Goal: Task Accomplishment & Management: Manage account settings

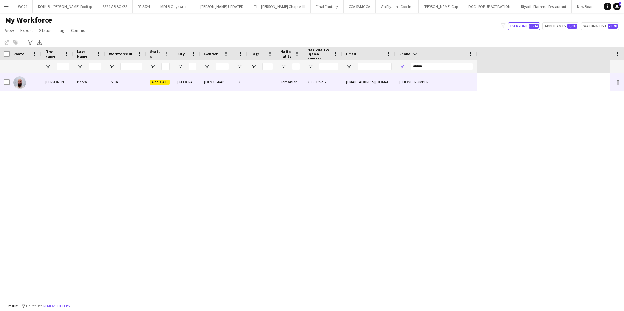
type input "******"
click at [182, 88] on div "[GEOGRAPHIC_DATA]" at bounding box center [187, 82] width 27 height 18
click at [355, 86] on div "[EMAIL_ADDRESS][DOMAIN_NAME]" at bounding box center [368, 82] width 53 height 18
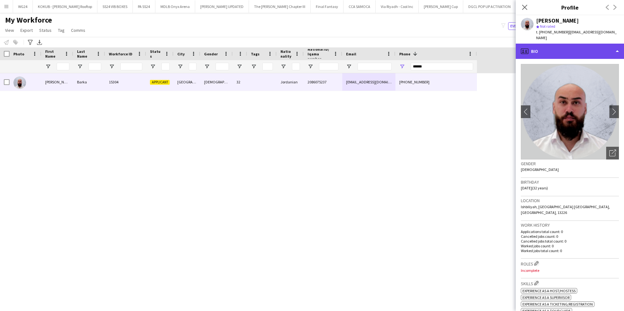
click at [567, 46] on div "profile Bio" at bounding box center [570, 51] width 108 height 15
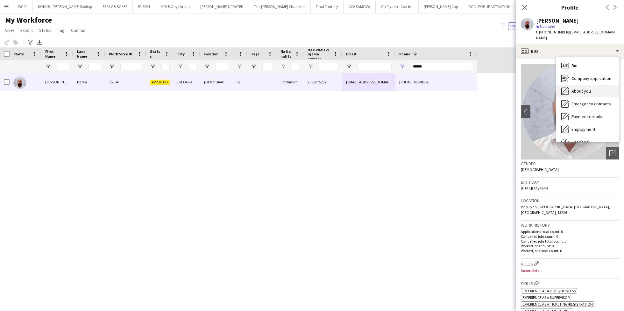
click at [574, 88] on span "About you" at bounding box center [581, 91] width 19 height 6
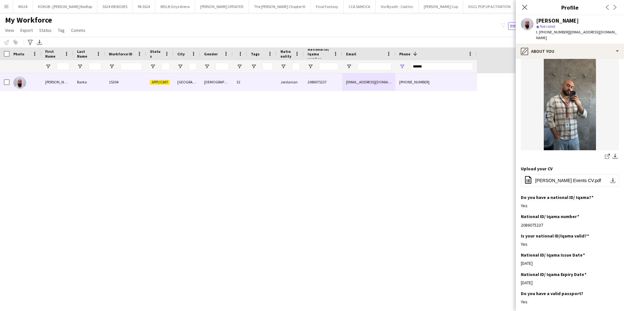
scroll to position [35, 0]
click at [548, 178] on span "Suleiman Wael Barka Events CV.pdf" at bounding box center [568, 180] width 66 height 5
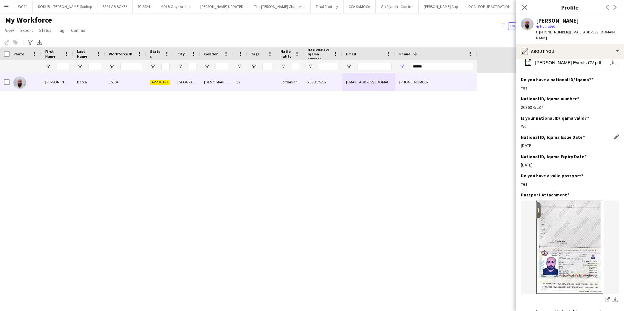
scroll to position [156, 0]
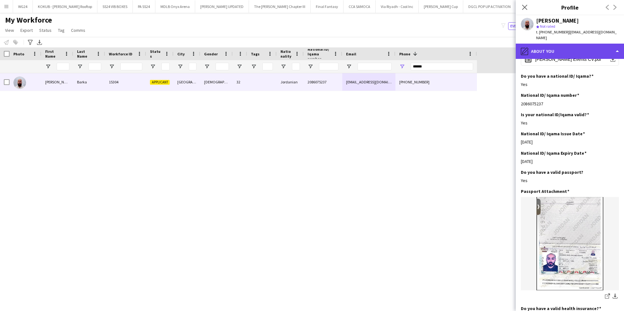
click at [549, 44] on div "pencil4 About you" at bounding box center [570, 51] width 108 height 15
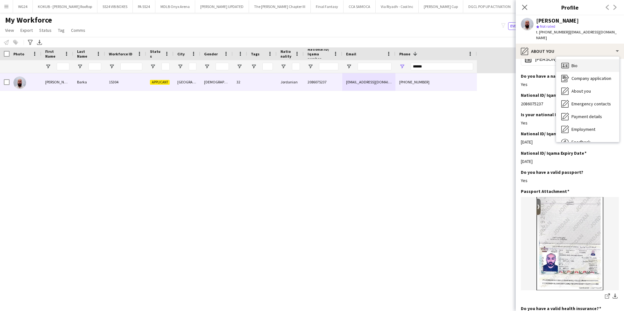
click at [568, 59] on div "Bio Bio" at bounding box center [587, 65] width 63 height 13
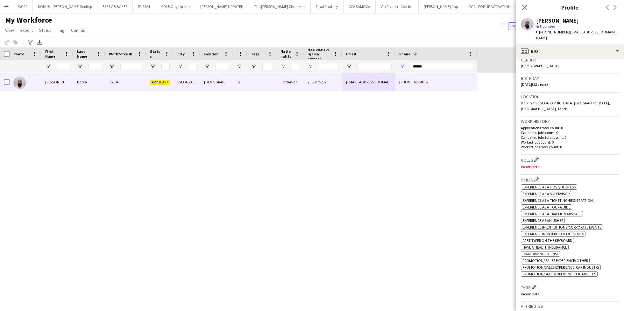
scroll to position [105, 0]
click at [537, 156] on app-icon "Edit crew company roles" at bounding box center [536, 158] width 4 height 4
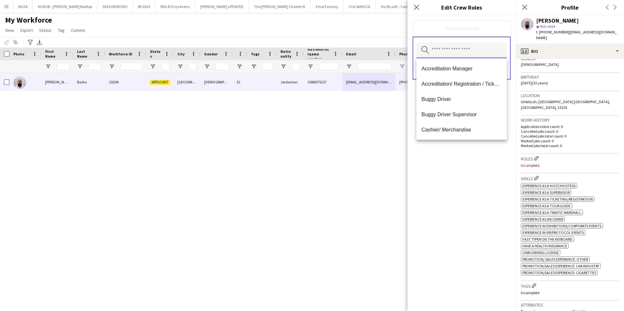
click at [446, 54] on input "text" at bounding box center [462, 50] width 90 height 16
click at [475, 117] on span "Customer Service Staff" at bounding box center [462, 114] width 80 height 6
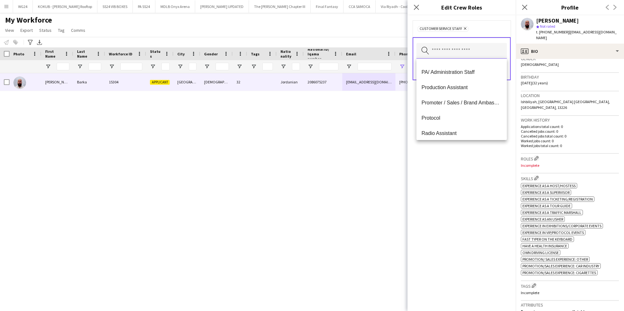
scroll to position [296, 0]
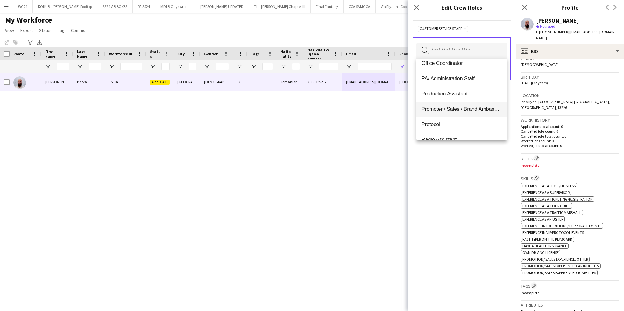
click at [453, 111] on span "Promoter / Sales / Brand Ambassador" at bounding box center [462, 109] width 80 height 6
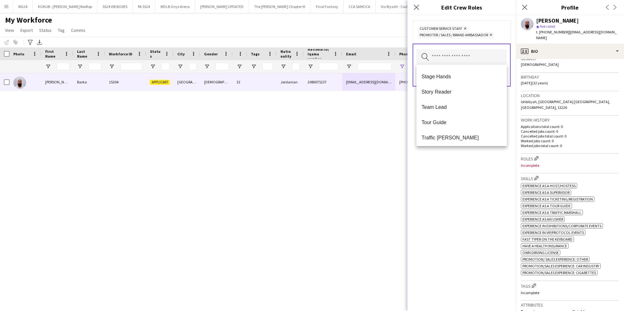
scroll to position [627, 0]
click at [456, 194] on div "Customer Service Staff Remove Promoter / Sales / Brand Ambassador Remove Search…" at bounding box center [462, 163] width 108 height 296
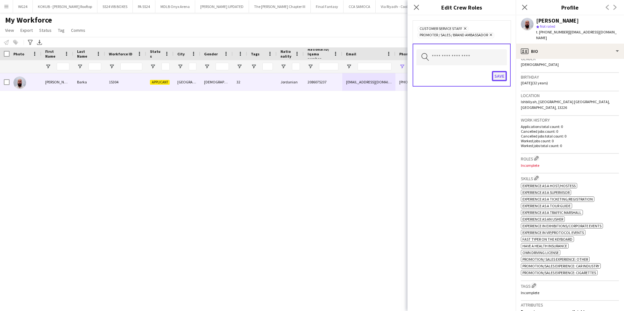
click at [500, 76] on button "Save" at bounding box center [499, 76] width 15 height 10
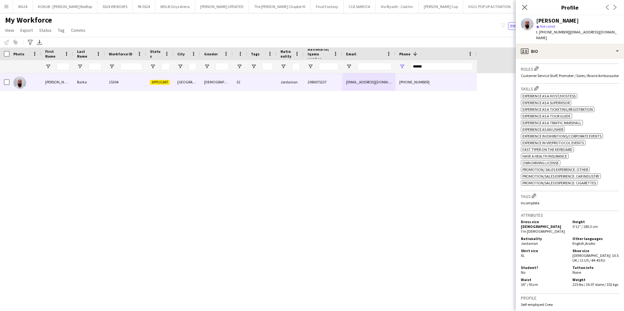
scroll to position [207, 0]
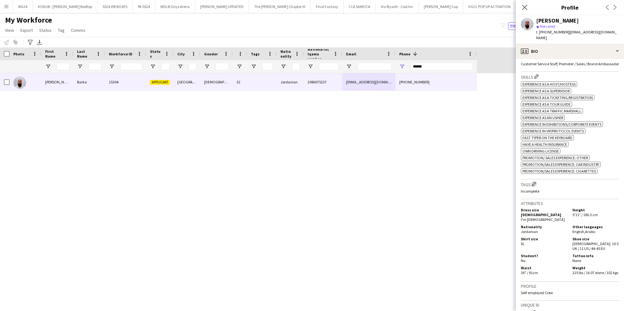
click at [535, 182] on app-icon "Edit crew company tags" at bounding box center [534, 184] width 4 height 4
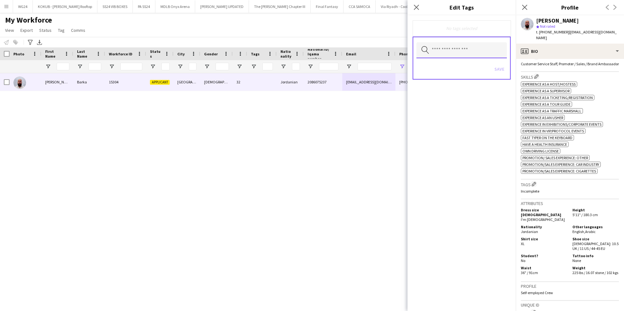
click at [437, 52] on input "text" at bounding box center [462, 50] width 90 height 16
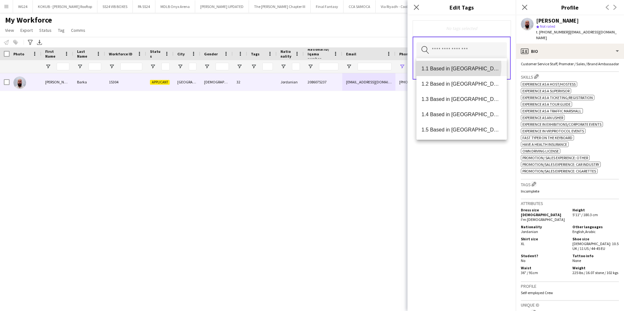
click at [450, 66] on span "1.1 Based in Riyadh" at bounding box center [462, 69] width 80 height 6
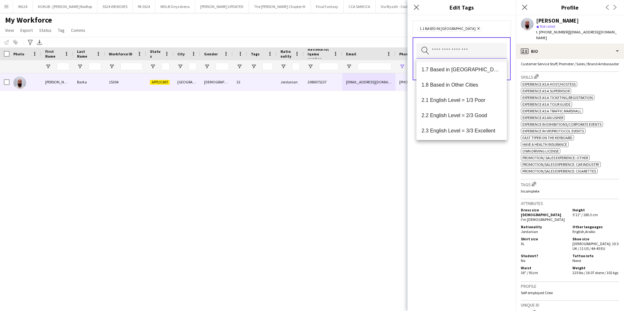
scroll to position [79, 0]
click at [463, 130] on span "2.3 English Level = 3/3 Excellent" at bounding box center [462, 127] width 80 height 6
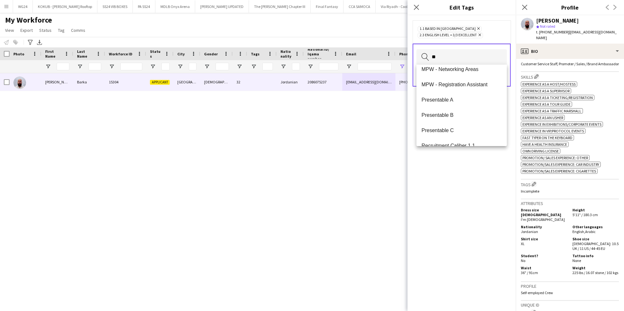
scroll to position [0, 0]
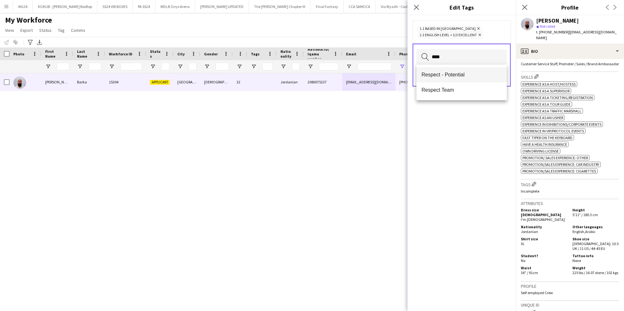
type input "****"
click at [466, 74] on span "Respect - Potential" at bounding box center [462, 75] width 80 height 6
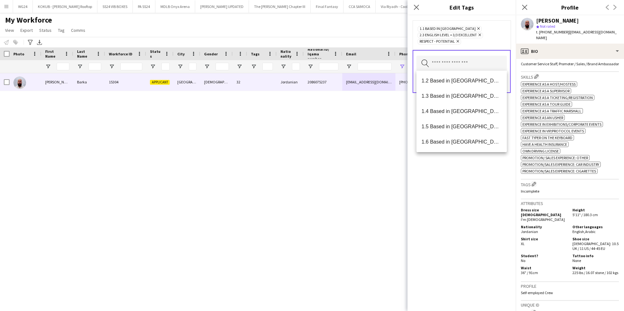
click at [442, 202] on div "1.1 Based in Riyadh Remove 2.3 English Level = 3/3 Excellent Remove Respect - P…" at bounding box center [462, 163] width 108 height 296
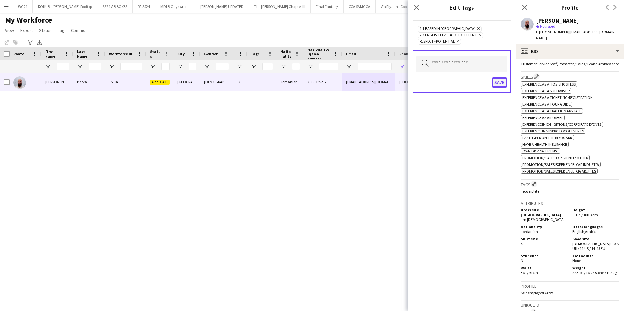
click at [503, 83] on button "Save" at bounding box center [499, 82] width 15 height 10
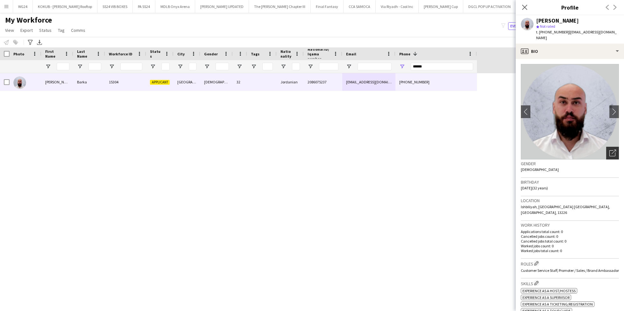
click at [610, 150] on icon "Open photos pop-in" at bounding box center [613, 153] width 7 height 7
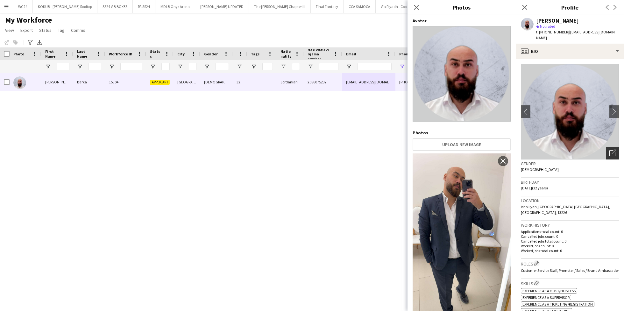
click at [610, 150] on icon "Open photos pop-in" at bounding box center [613, 153] width 7 height 7
click at [417, 8] on icon at bounding box center [416, 7] width 6 height 6
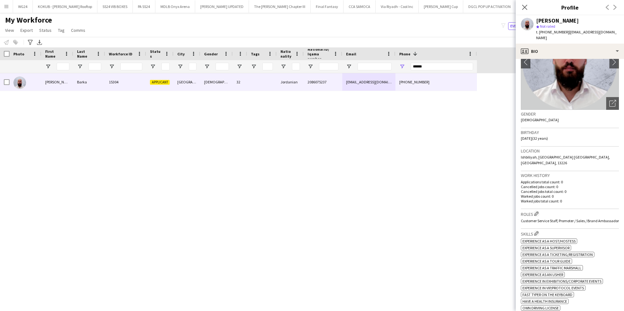
scroll to position [50, 0]
click at [539, 211] on app-icon "Edit crew company roles" at bounding box center [536, 213] width 4 height 4
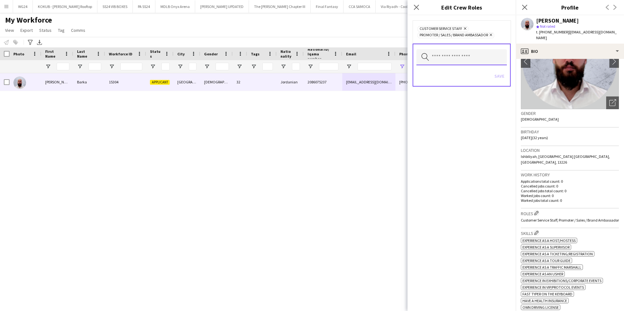
click at [463, 59] on input "text" at bounding box center [462, 57] width 90 height 16
type input "***"
click at [455, 76] on span "Host/ Hostess" at bounding box center [462, 75] width 80 height 6
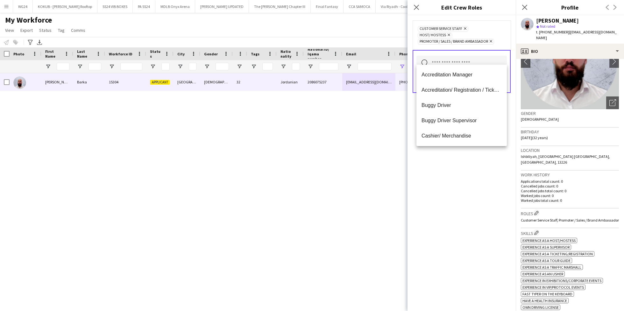
click at [442, 182] on div "Customer Service Staff Remove Host/ Hostess Remove Promoter / Sales / Brand Amb…" at bounding box center [462, 163] width 108 height 296
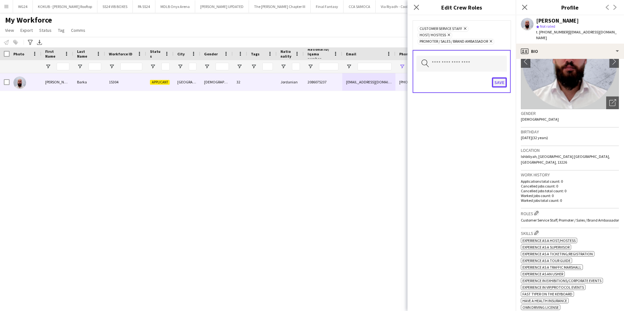
click at [499, 78] on button "Save" at bounding box center [499, 82] width 15 height 10
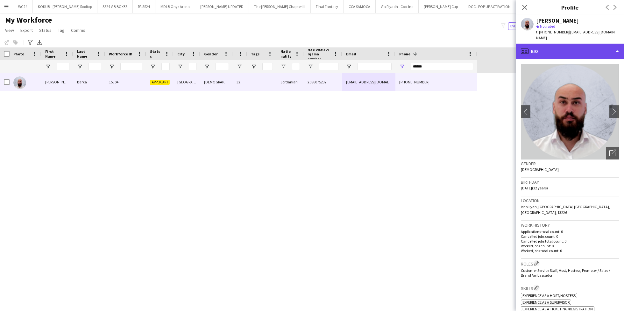
click at [568, 44] on div "profile Bio" at bounding box center [570, 51] width 108 height 15
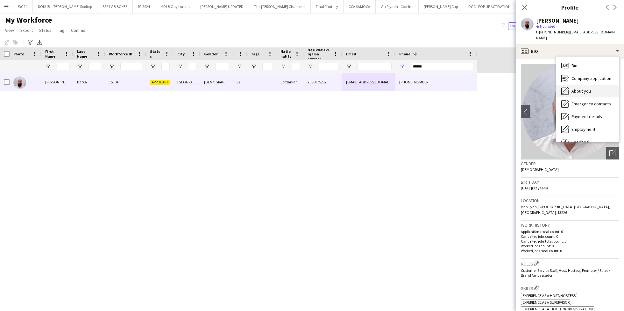
click at [589, 88] on span "About you" at bounding box center [581, 91] width 19 height 6
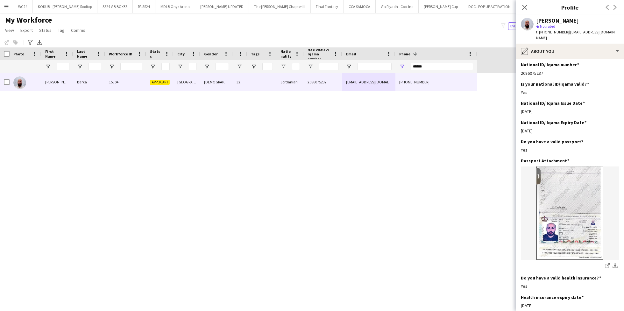
scroll to position [190, 0]
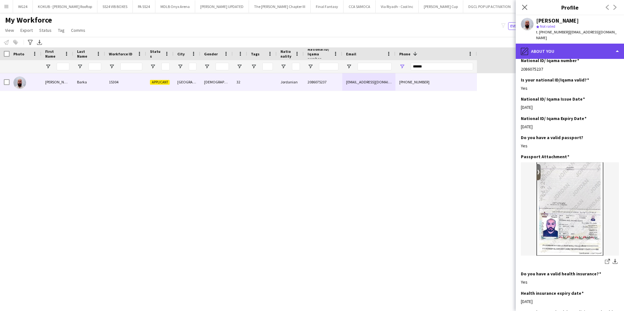
click at [559, 44] on div "pencil4 About you" at bounding box center [570, 51] width 108 height 15
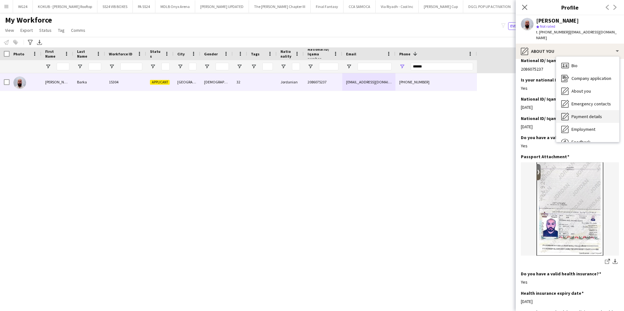
click at [585, 114] on span "Payment details" at bounding box center [587, 117] width 31 height 6
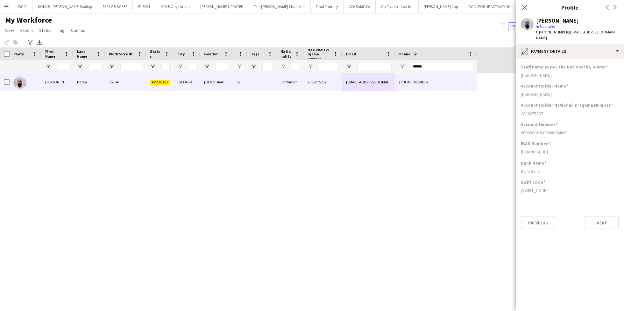
scroll to position [0, 0]
click at [575, 44] on div "pencil4 Payment details" at bounding box center [570, 51] width 108 height 15
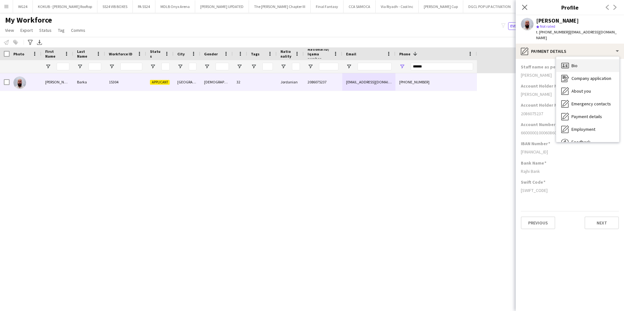
click at [580, 62] on div "Bio Bio" at bounding box center [587, 65] width 63 height 13
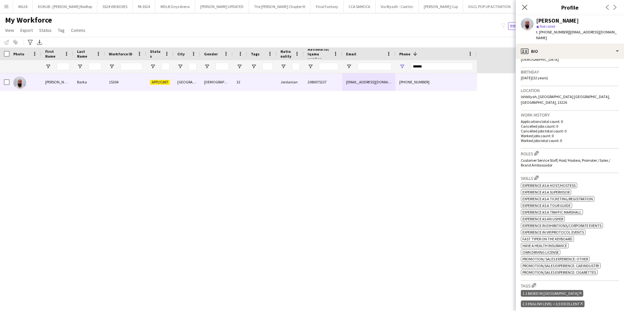
scroll to position [347, 0]
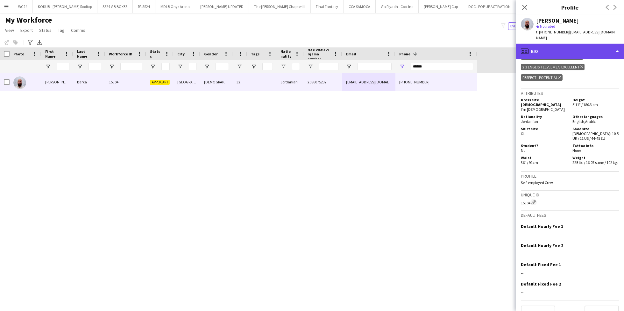
click at [563, 48] on div "profile Bio" at bounding box center [570, 51] width 108 height 15
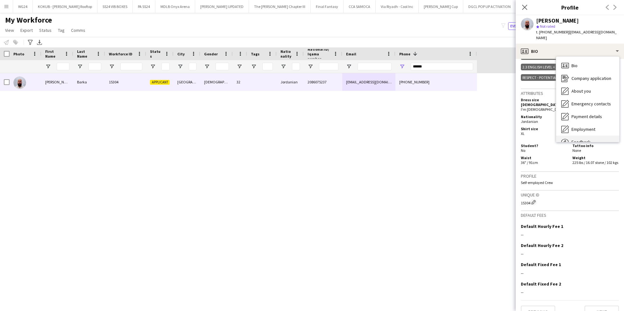
click at [590, 136] on div "Feedback Feedback" at bounding box center [587, 142] width 63 height 13
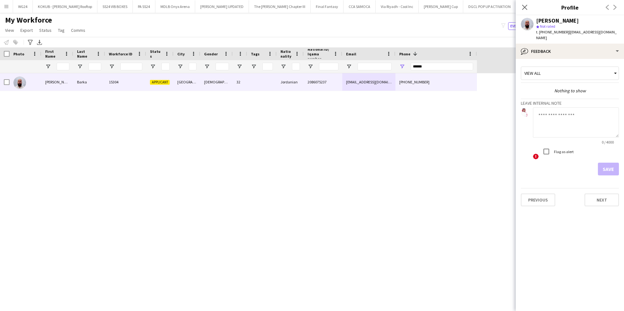
click at [557, 113] on textarea at bounding box center [576, 122] width 86 height 30
type textarea "**********"
click at [614, 163] on button "Save" at bounding box center [608, 169] width 21 height 13
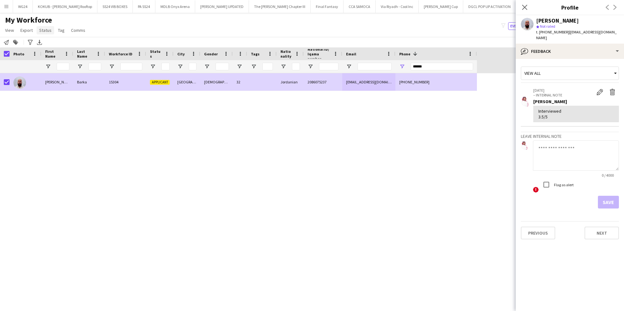
click at [50, 29] on span "Status" at bounding box center [45, 30] width 12 height 6
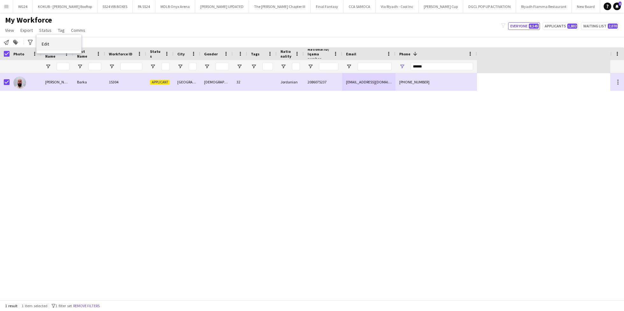
click at [52, 44] on link "Edit" at bounding box center [59, 43] width 45 height 13
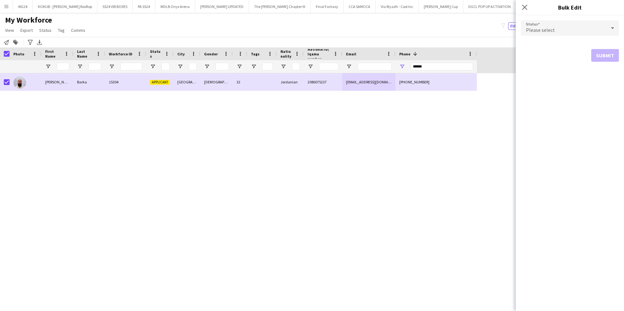
click at [578, 28] on div "Please select" at bounding box center [563, 27] width 85 height 15
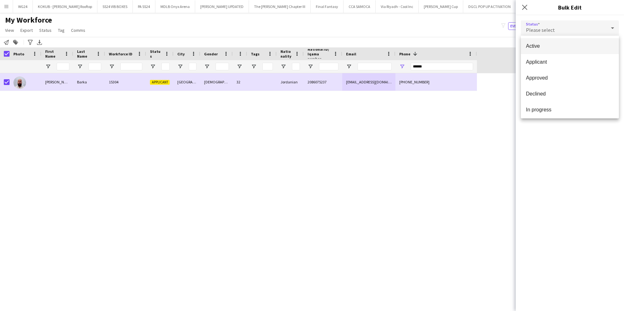
click at [550, 44] on span "Active" at bounding box center [570, 46] width 88 height 6
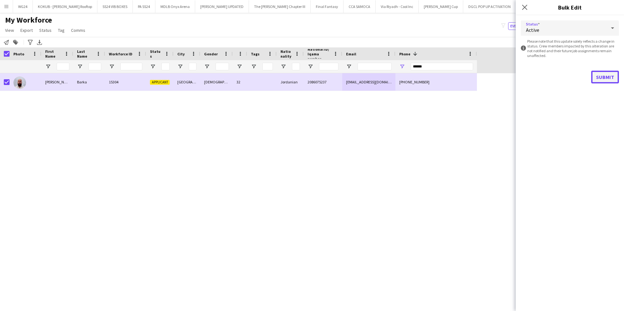
click at [612, 71] on button "Submit" at bounding box center [605, 77] width 28 height 13
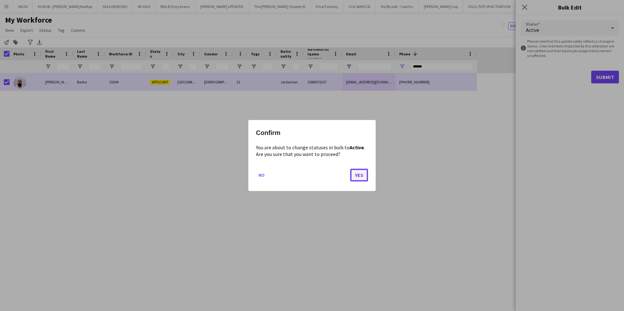
click at [364, 176] on button "Yes" at bounding box center [359, 175] width 18 height 13
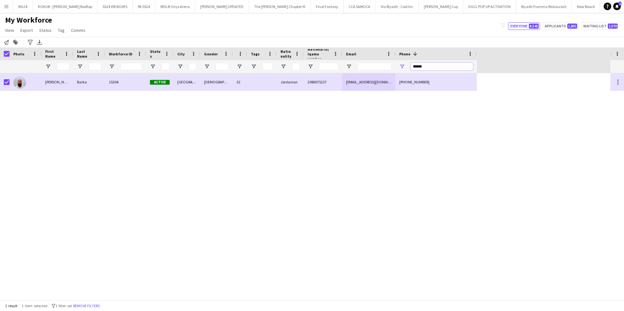
click at [426, 68] on input "******" at bounding box center [442, 67] width 62 height 8
paste input "**"
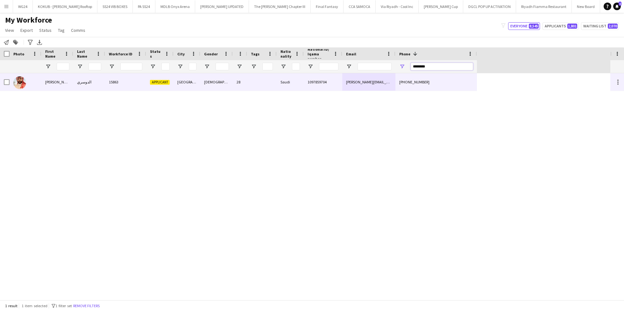
type input "********"
click at [315, 78] on div "1097859704" at bounding box center [323, 82] width 39 height 18
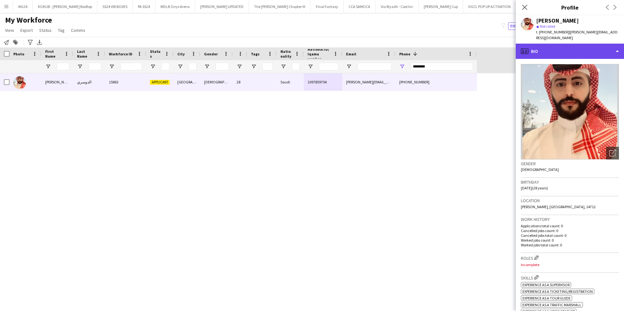
click at [568, 54] on div "profile Bio" at bounding box center [570, 51] width 108 height 15
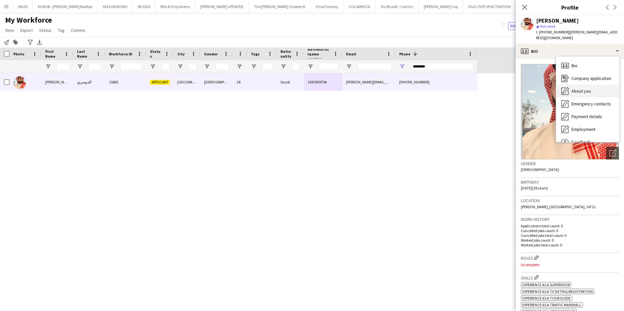
click at [586, 89] on span "About you" at bounding box center [581, 91] width 19 height 6
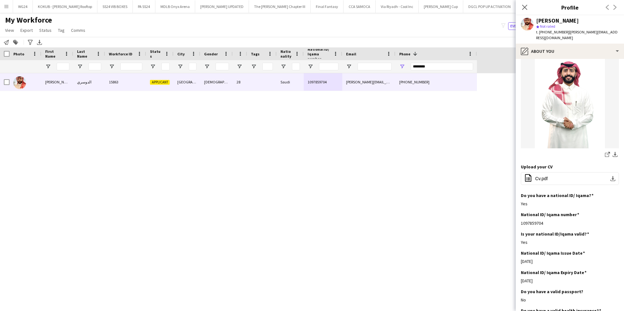
scroll to position [39, 0]
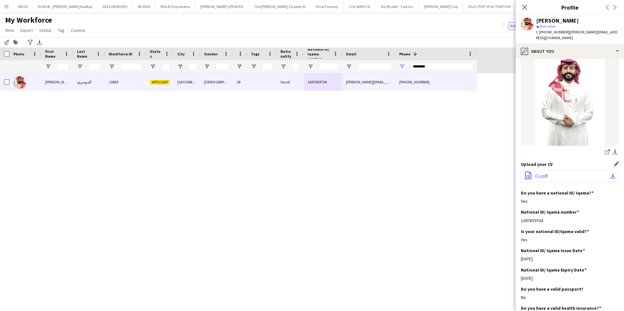
click at [558, 176] on button "office-file-sheet Cv.pdf download-bottom" at bounding box center [570, 176] width 98 height 13
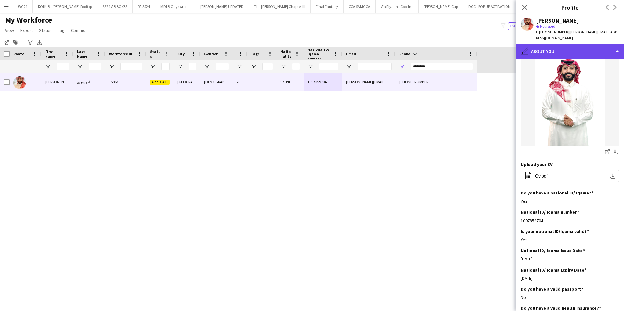
click at [571, 49] on div "pencil4 About you" at bounding box center [570, 51] width 108 height 15
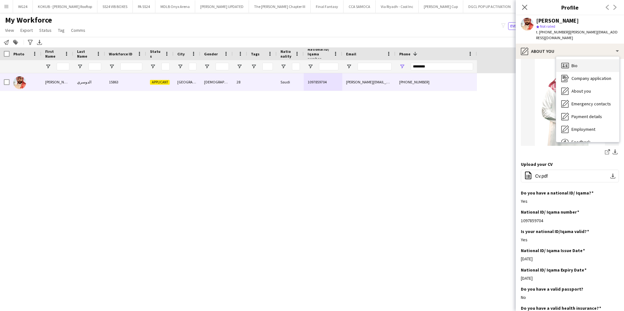
click at [580, 69] on div "Bio Bio" at bounding box center [587, 65] width 63 height 13
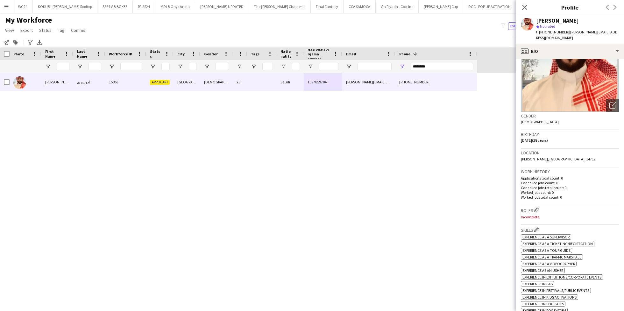
scroll to position [68, 0]
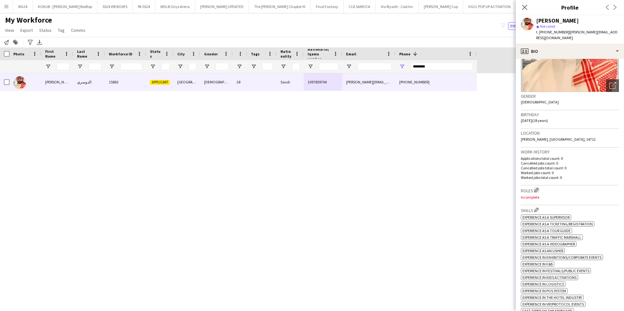
click at [539, 192] on app-icon "Edit crew company roles" at bounding box center [536, 190] width 4 height 4
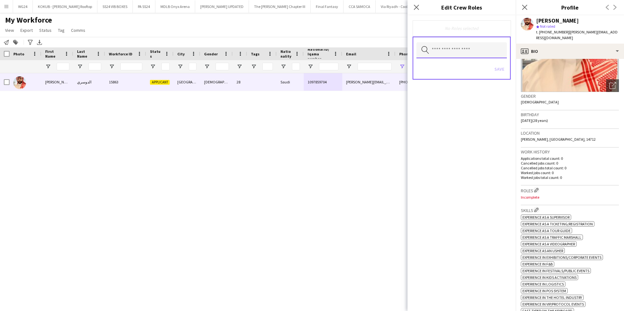
click at [442, 53] on input "text" at bounding box center [462, 50] width 90 height 16
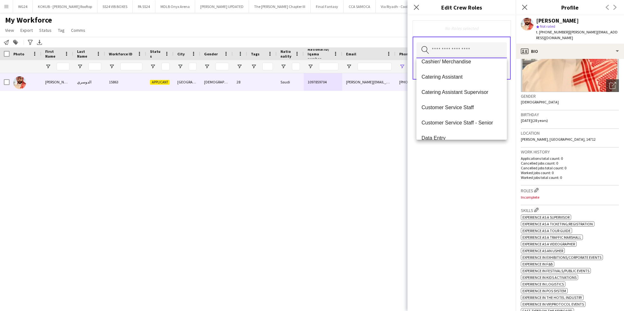
scroll to position [74, 0]
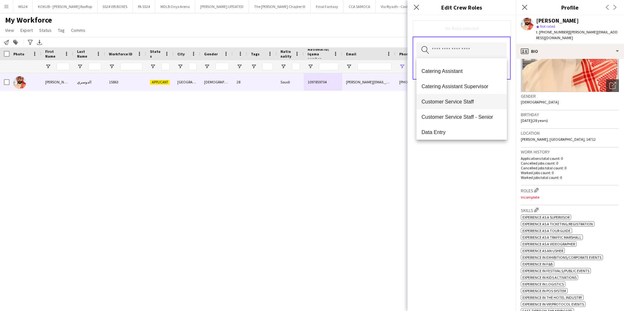
click at [454, 104] on span "Customer Service Staff" at bounding box center [462, 102] width 80 height 6
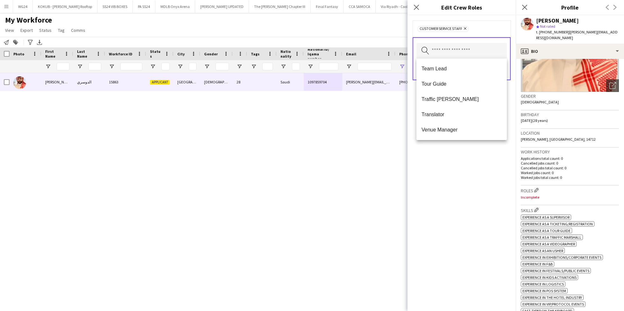
click at [468, 184] on div "Customer Service Staff Remove Search by role type Save" at bounding box center [462, 163] width 108 height 296
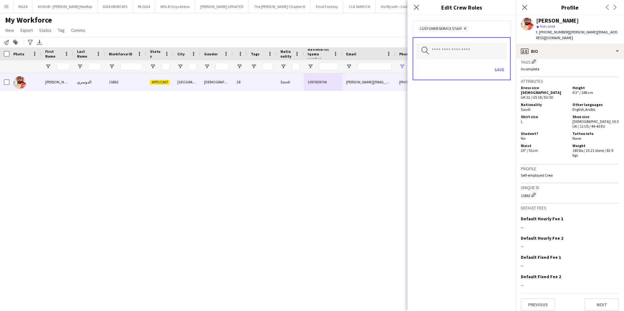
scroll to position [0, 0]
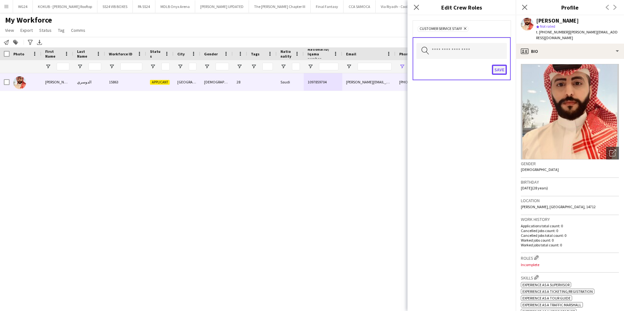
click at [499, 70] on button "Save" at bounding box center [499, 70] width 15 height 10
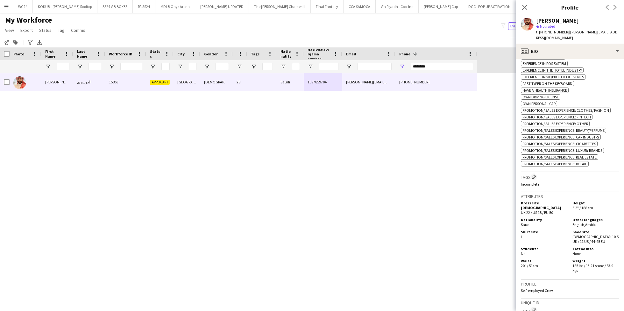
scroll to position [297, 0]
click at [533, 174] on app-icon "Edit crew company tags" at bounding box center [534, 175] width 4 height 4
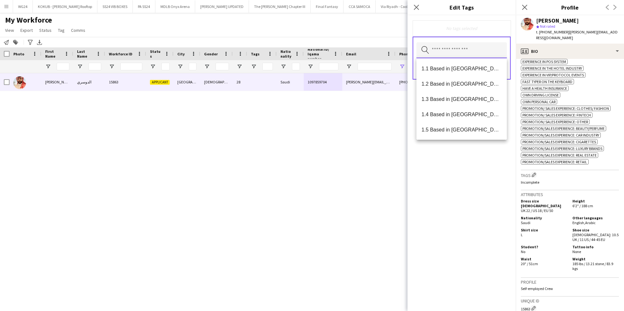
click at [445, 54] on input "text" at bounding box center [462, 50] width 90 height 16
click at [460, 71] on span "1.1 Based in Riyadh" at bounding box center [462, 69] width 80 height 6
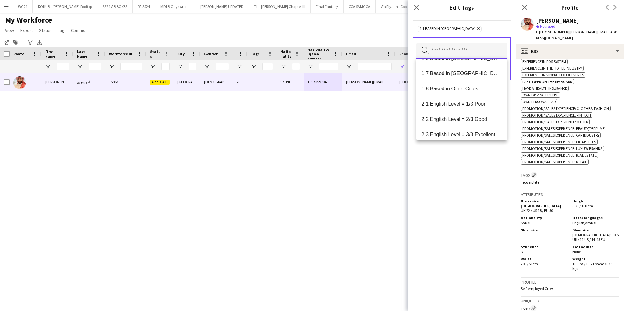
scroll to position [86, 0]
click at [469, 93] on mat-option "2.1 English Level = 1/3 Poor" at bounding box center [462, 89] width 90 height 15
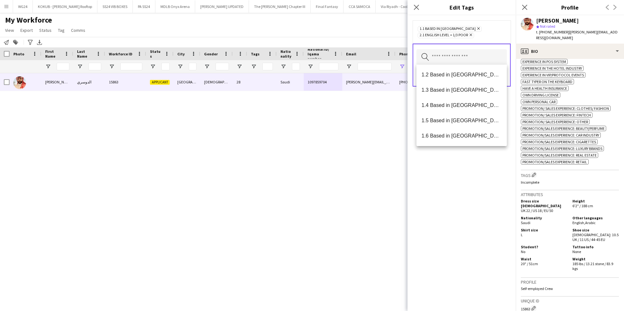
click at [463, 173] on div "1.1 Based in Riyadh Remove 2.1 English Level = 1/3 Poor Remove Search by tag na…" at bounding box center [462, 163] width 108 height 296
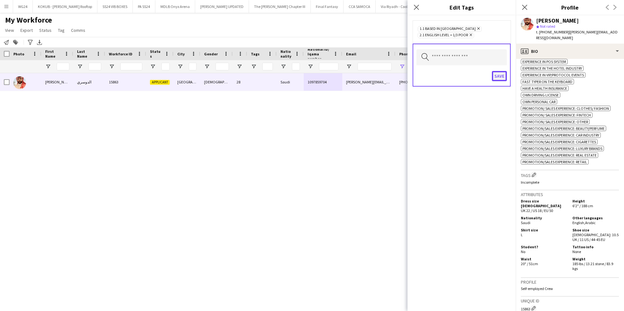
click at [495, 78] on button "Save" at bounding box center [499, 76] width 15 height 10
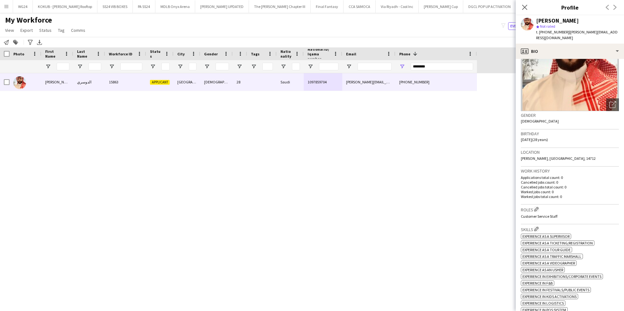
scroll to position [49, 0]
click at [539, 206] on app-icon "Edit crew company roles" at bounding box center [536, 208] width 4 height 4
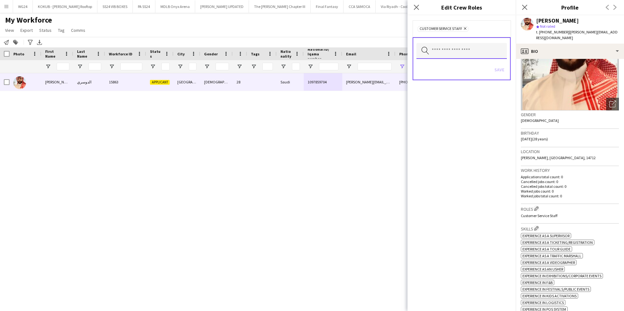
click at [457, 50] on input "text" at bounding box center [462, 51] width 90 height 16
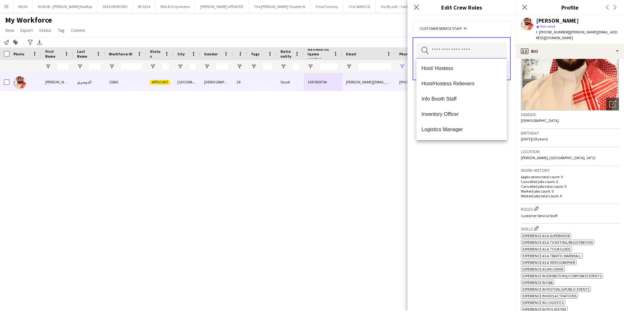
scroll to position [154, 0]
click at [450, 65] on span "Host/ Hostess" at bounding box center [462, 68] width 80 height 6
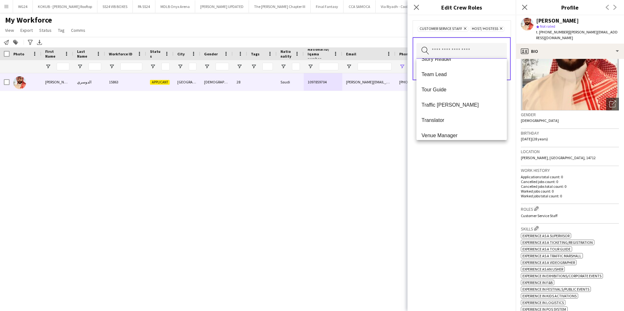
scroll to position [627, 0]
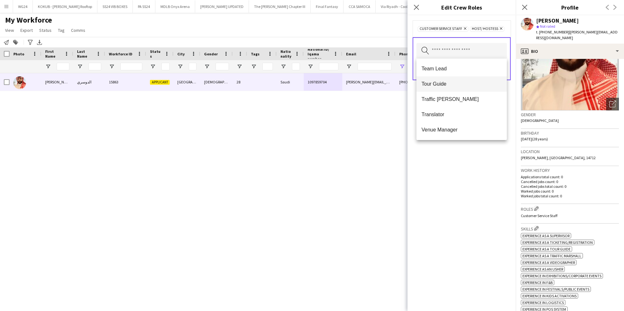
click at [455, 88] on mat-option "Tour Guide" at bounding box center [462, 83] width 90 height 15
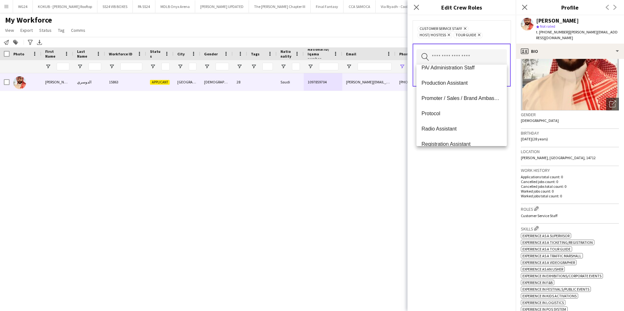
scroll to position [283, 0]
click at [458, 113] on span "Promoter / Sales / Brand Ambassador" at bounding box center [462, 113] width 80 height 6
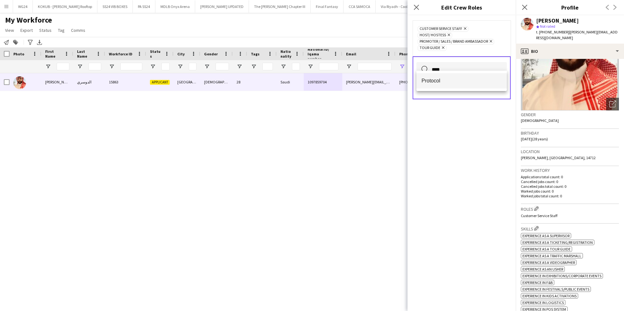
type input "****"
click at [449, 81] on span "Protocol" at bounding box center [462, 81] width 80 height 6
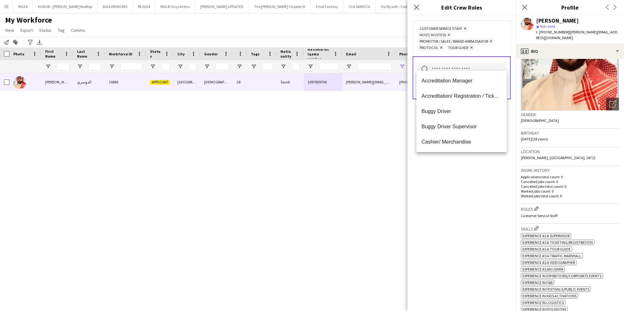
click at [456, 226] on div "Customer Service Staff Remove Host/ Hostess Remove Promoter / Sales / Brand Amb…" at bounding box center [462, 163] width 108 height 296
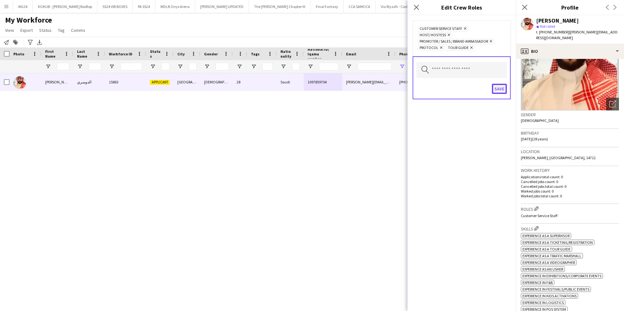
click at [502, 84] on button "Save" at bounding box center [499, 89] width 15 height 10
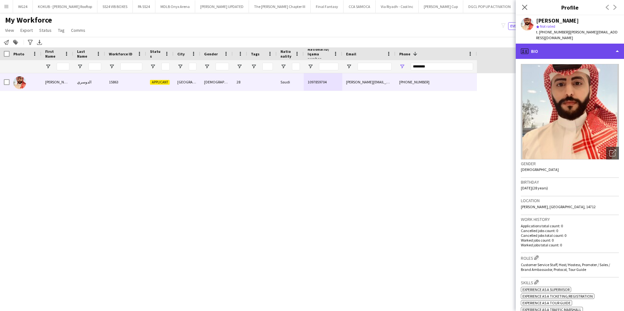
click at [557, 51] on div "profile Bio" at bounding box center [570, 51] width 108 height 15
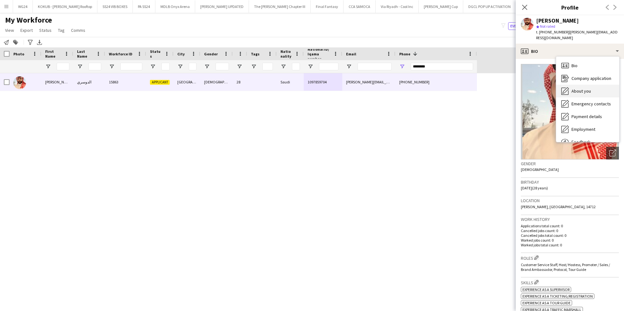
click at [579, 92] on span "About you" at bounding box center [581, 91] width 19 height 6
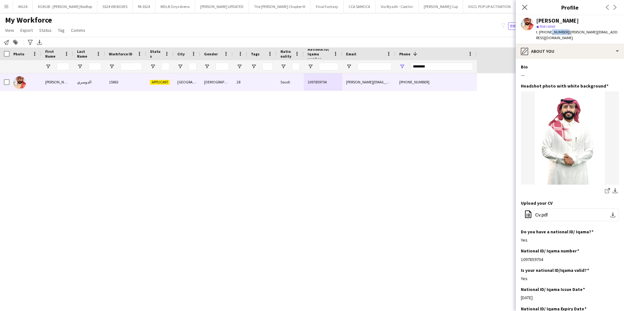
drag, startPoint x: 565, startPoint y: 37, endPoint x: 548, endPoint y: 37, distance: 16.9
click at [548, 34] on span "t. +9660534432237" at bounding box center [552, 32] width 33 height 5
drag, startPoint x: 565, startPoint y: 36, endPoint x: 539, endPoint y: 38, distance: 25.9
click at [539, 34] on span "t. +9660534432237" at bounding box center [552, 32] width 33 height 5
copy span "+9660534432237"
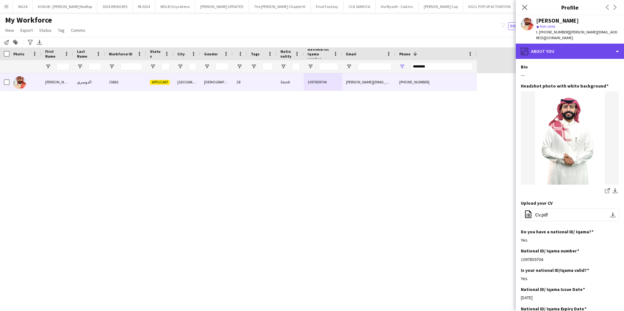
click at [575, 56] on div "pencil4 About you" at bounding box center [570, 51] width 108 height 15
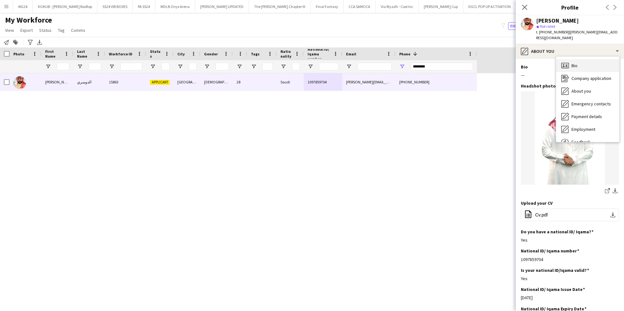
drag, startPoint x: 581, startPoint y: 72, endPoint x: 578, endPoint y: 67, distance: 6.1
click at [578, 67] on div "Bio Bio Company application Company application About you About you Emergency c…" at bounding box center [587, 99] width 63 height 85
click at [578, 67] on div "Bio Bio" at bounding box center [587, 65] width 63 height 13
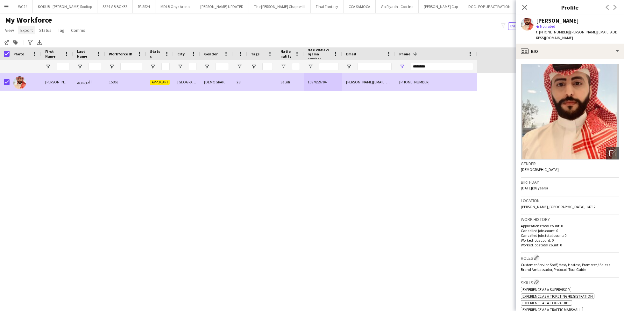
click at [28, 30] on span "Export" at bounding box center [26, 30] width 12 height 6
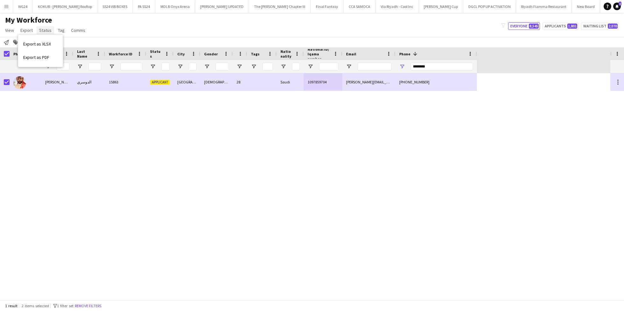
click at [43, 30] on span "Status" at bounding box center [45, 30] width 12 height 6
click at [50, 45] on link "Edit" at bounding box center [59, 43] width 45 height 13
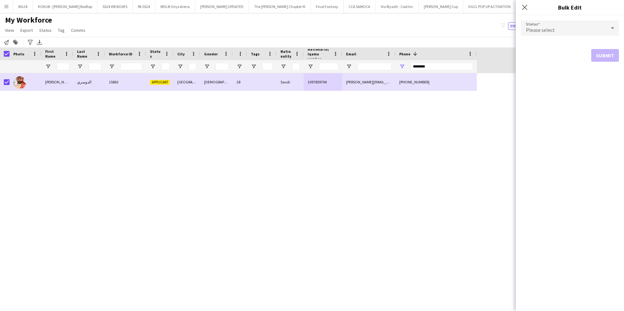
click at [586, 26] on div "Please select" at bounding box center [563, 27] width 85 height 15
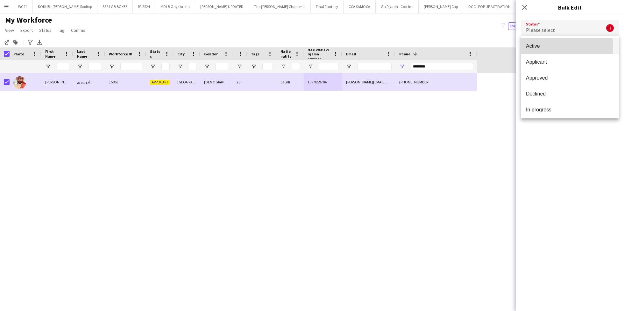
click at [546, 47] on span "Active" at bounding box center [570, 46] width 88 height 6
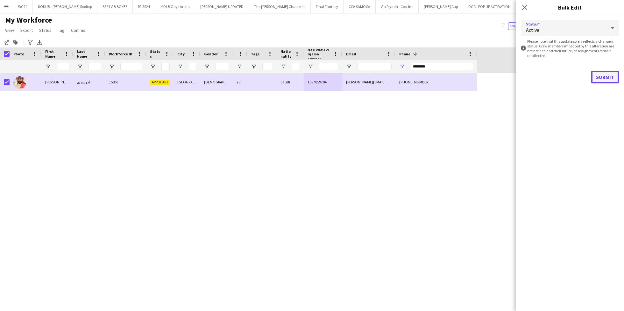
click at [606, 79] on button "Submit" at bounding box center [605, 77] width 28 height 13
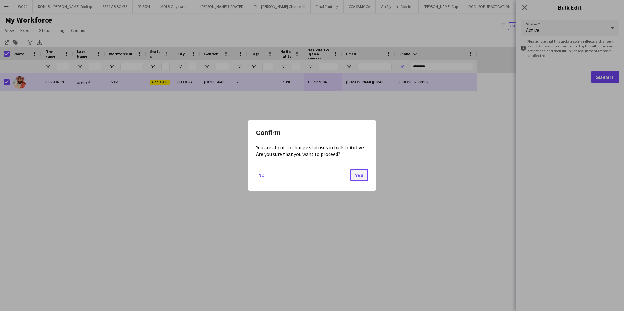
click at [358, 177] on button "Yes" at bounding box center [359, 175] width 18 height 13
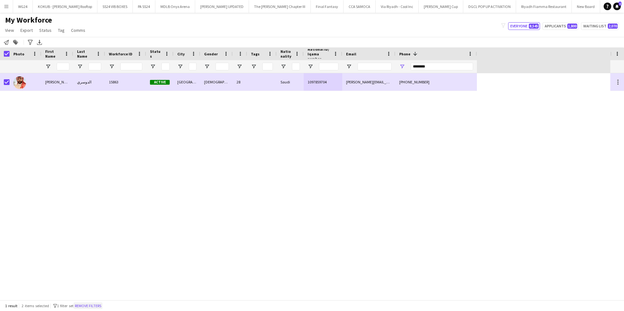
click at [93, 304] on button "Remove filters" at bounding box center [88, 306] width 29 height 7
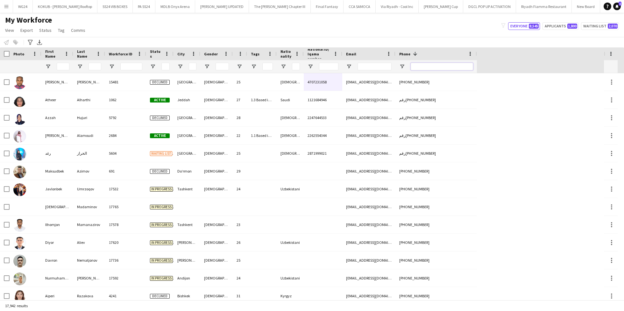
click at [425, 63] on input "Phone Filter Input" at bounding box center [442, 67] width 62 height 8
paste input "********"
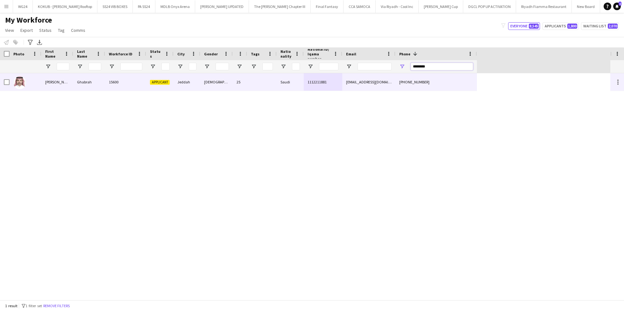
type input "********"
click at [95, 82] on div "Ghabrah" at bounding box center [89, 82] width 32 height 18
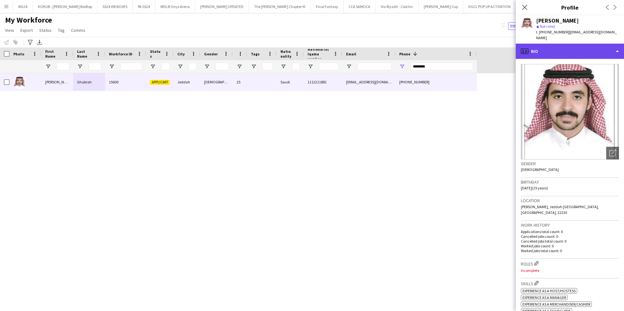
click at [611, 47] on div "profile Bio" at bounding box center [570, 51] width 108 height 15
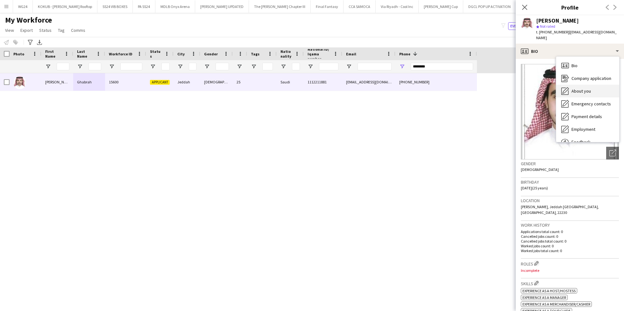
click at [606, 88] on div "About you About you" at bounding box center [587, 91] width 63 height 13
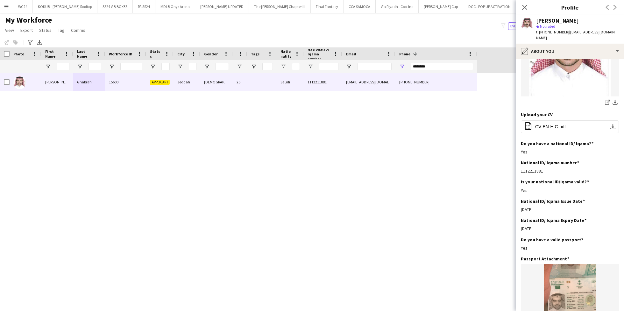
scroll to position [106, 0]
click at [562, 124] on span "CV-EN-H.G.pdf" at bounding box center [550, 126] width 31 height 5
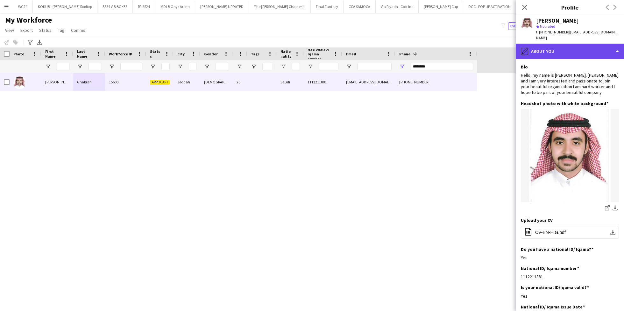
click at [550, 46] on div "pencil4 About you" at bounding box center [570, 51] width 108 height 15
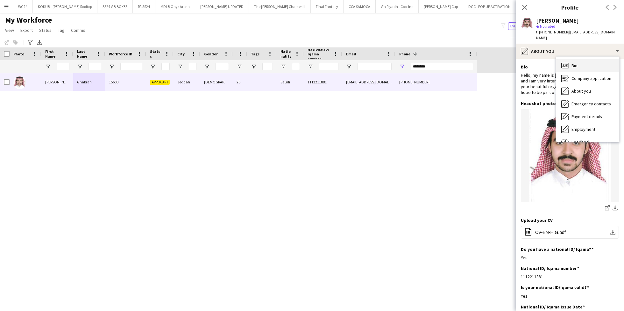
click at [564, 62] on icon "Bio" at bounding box center [565, 66] width 8 height 8
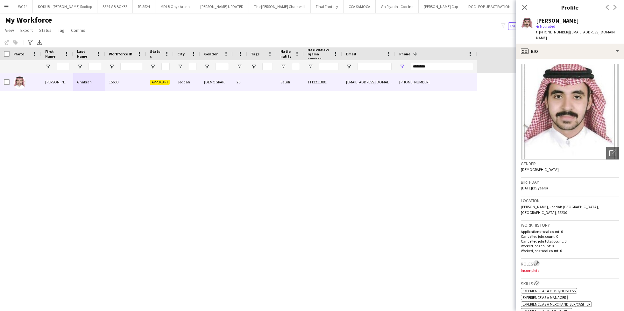
click at [535, 261] on app-icon "Edit crew company roles" at bounding box center [536, 263] width 4 height 4
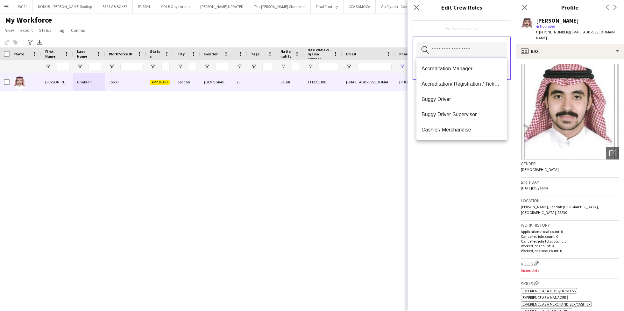
click at [450, 50] on input "text" at bounding box center [462, 50] width 90 height 16
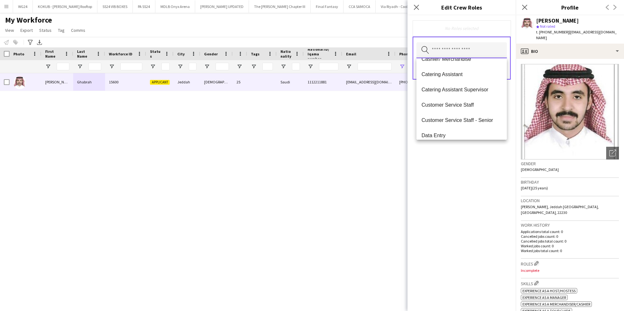
scroll to position [82, 0]
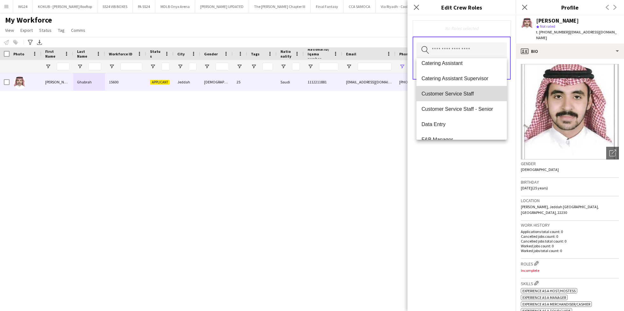
click at [462, 94] on span "Customer Service Staff" at bounding box center [462, 94] width 80 height 6
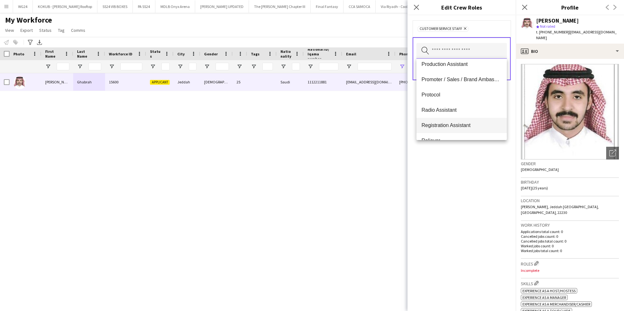
scroll to position [329, 0]
click at [462, 76] on span "Promoter / Sales / Brand Ambassador" at bounding box center [462, 76] width 80 height 6
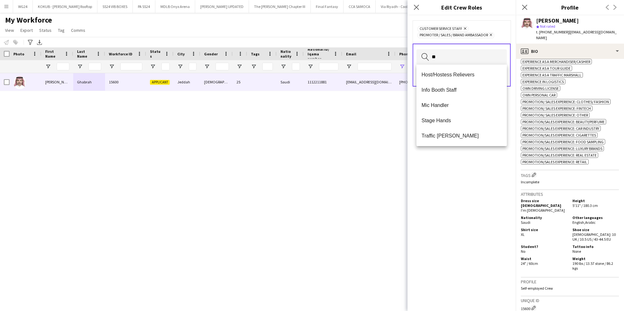
scroll to position [0, 0]
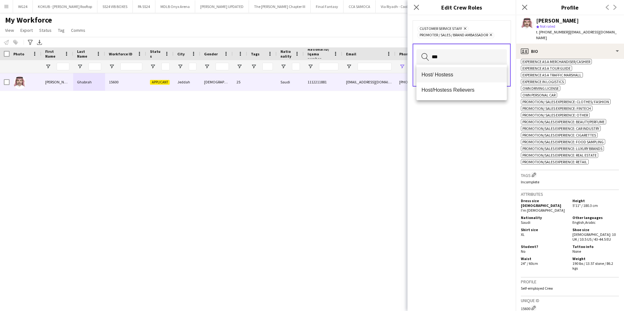
type input "***"
click at [468, 79] on mat-option "Host/ Hostess" at bounding box center [462, 74] width 90 height 15
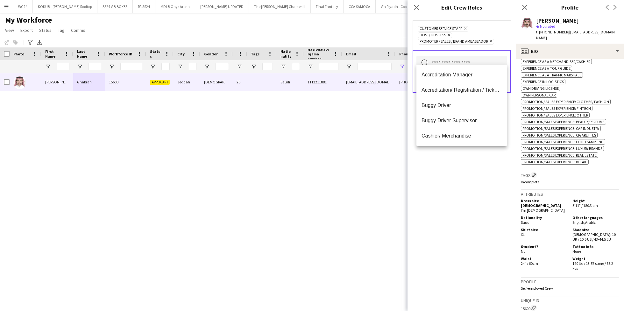
click at [462, 190] on div "Customer Service Staff Remove Host/ Hostess Remove Promoter / Sales / Brand Amb…" at bounding box center [462, 163] width 108 height 296
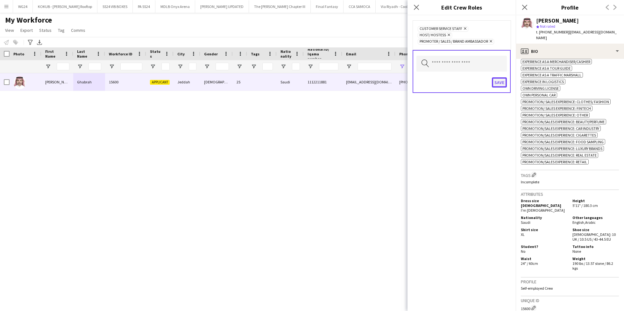
click at [504, 77] on button "Save" at bounding box center [499, 82] width 15 height 10
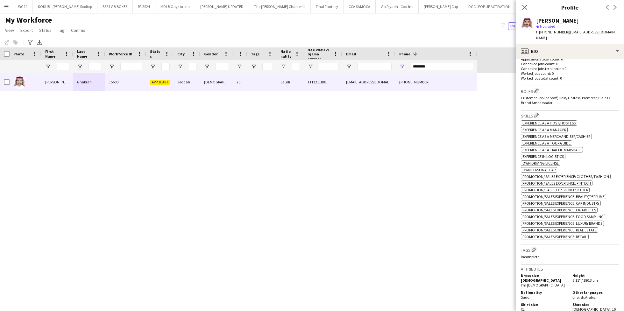
scroll to position [196, 0]
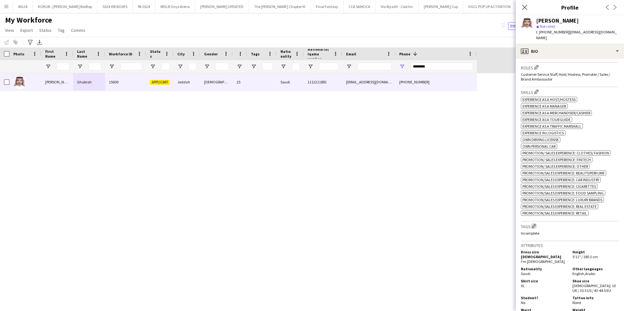
click at [536, 224] on app-icon "Edit crew company tags" at bounding box center [534, 226] width 4 height 4
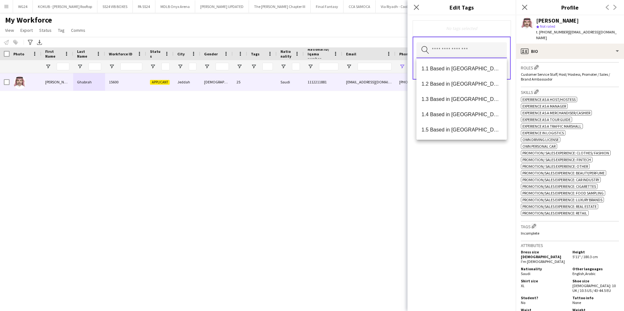
click at [448, 54] on input "text" at bounding box center [462, 50] width 90 height 16
click at [457, 96] on span "1.3 Based in Jeddah" at bounding box center [462, 99] width 80 height 6
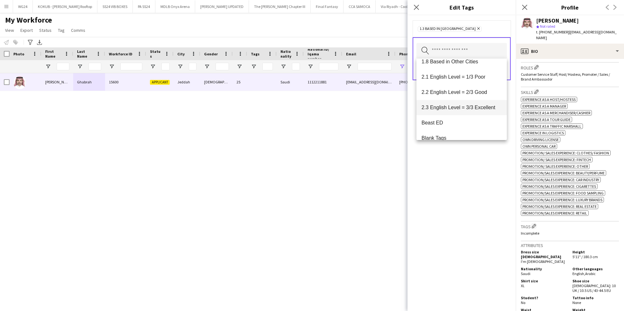
click at [456, 108] on span "2.3 English Level = 3/3 Excellent" at bounding box center [462, 107] width 80 height 6
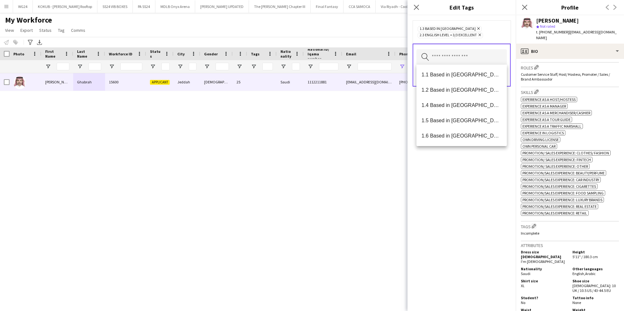
click at [448, 226] on div "1.3 Based in Jeddah Remove 2.3 English Level = 3/3 Excellent Remove Search by t…" at bounding box center [462, 163] width 108 height 296
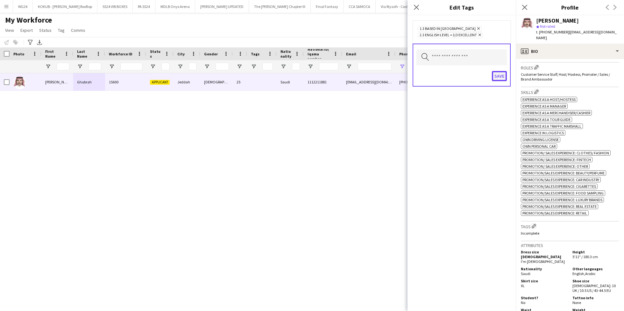
click at [498, 73] on button "Save" at bounding box center [499, 76] width 15 height 10
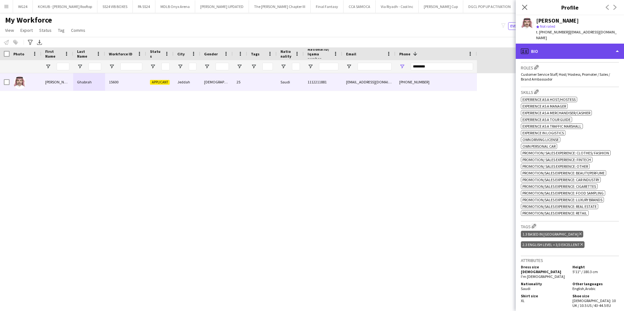
click at [552, 44] on div "profile Bio" at bounding box center [570, 51] width 108 height 15
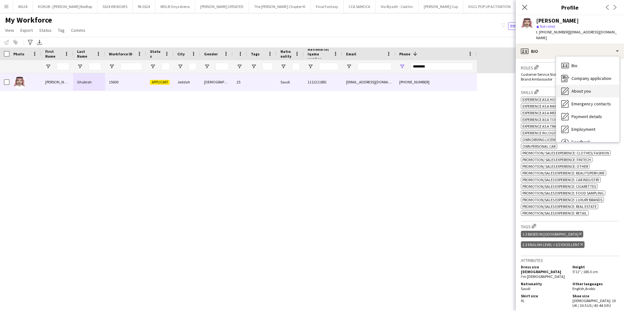
click at [592, 85] on div "About you About you" at bounding box center [587, 91] width 63 height 13
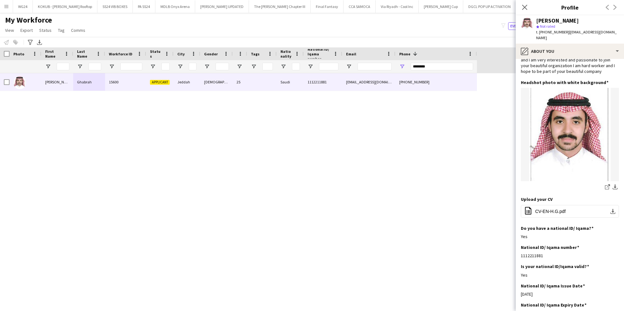
scroll to position [0, 0]
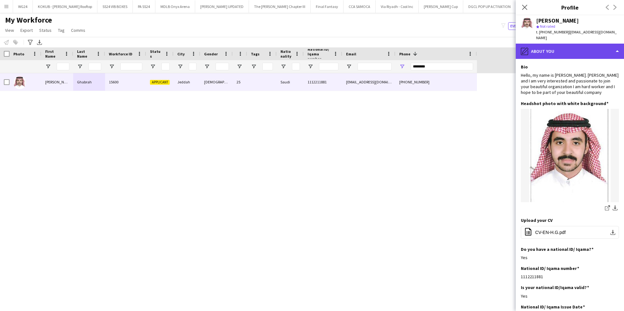
click at [555, 44] on div "pencil4 About you" at bounding box center [570, 51] width 108 height 15
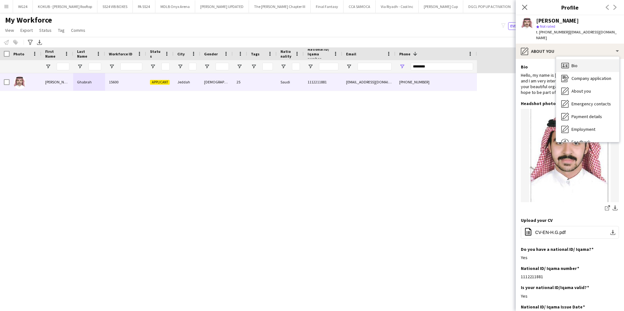
click at [583, 63] on div "Bio Bio" at bounding box center [587, 65] width 63 height 13
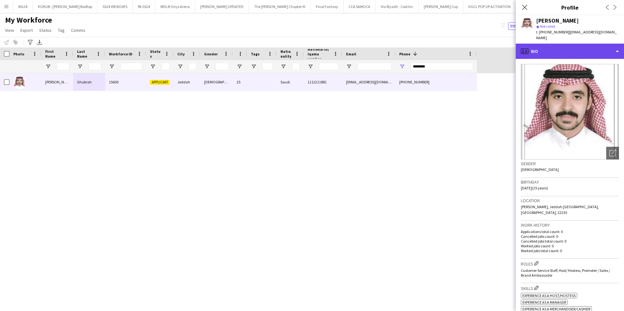
click at [541, 46] on div "profile Bio" at bounding box center [570, 51] width 108 height 15
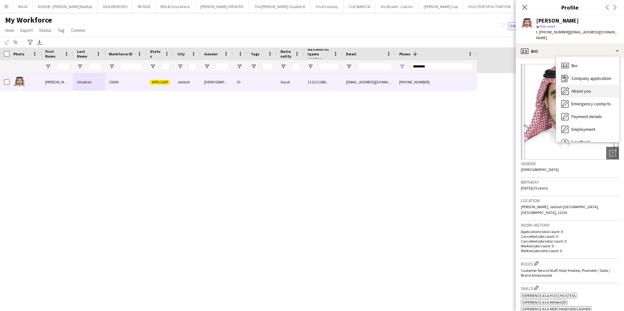
click at [588, 85] on div "About you About you" at bounding box center [587, 91] width 63 height 13
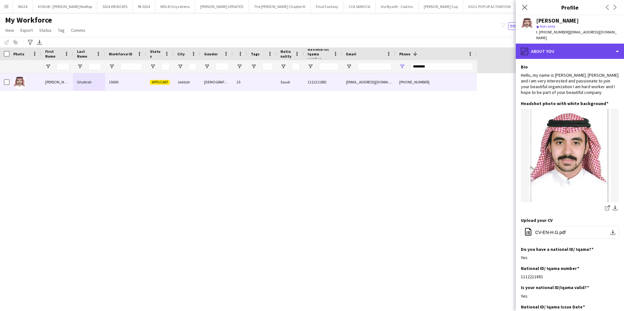
click at [559, 44] on div "pencil4 About you" at bounding box center [570, 51] width 108 height 15
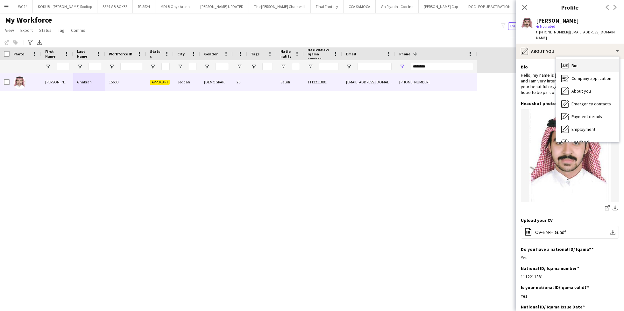
click at [572, 63] on span "Bio" at bounding box center [575, 66] width 6 height 6
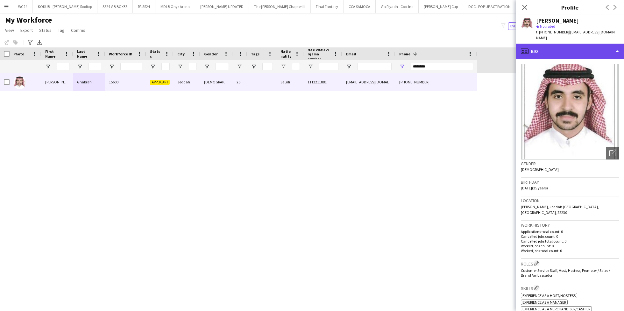
click at [561, 46] on div "profile Bio" at bounding box center [570, 51] width 108 height 15
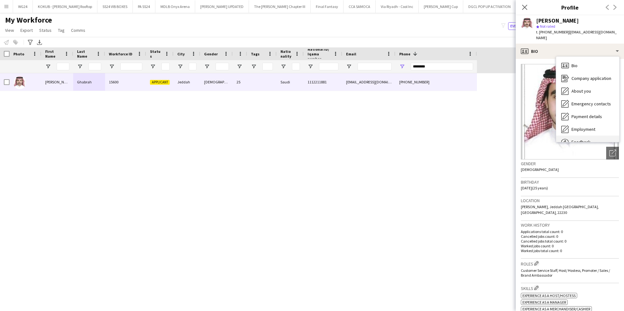
click at [584, 139] on span "Feedback" at bounding box center [581, 142] width 19 height 6
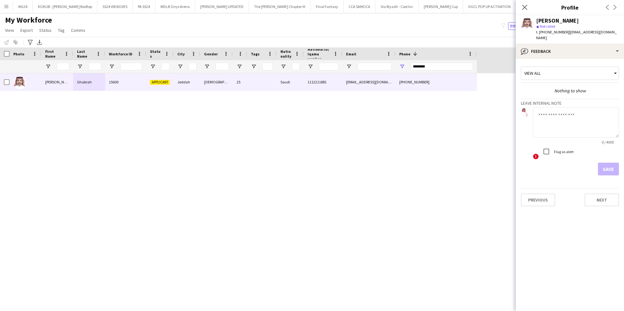
click at [548, 121] on textarea at bounding box center [576, 122] width 86 height 30
type textarea "**********"
click at [602, 163] on button "Save" at bounding box center [608, 169] width 21 height 13
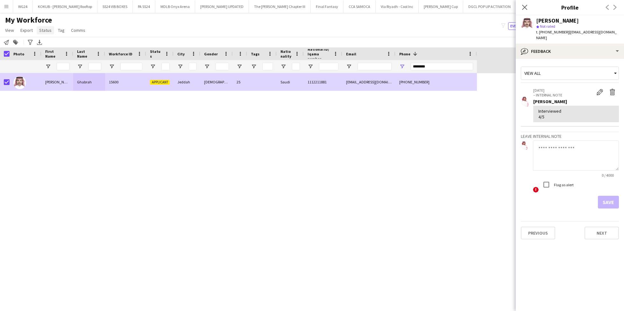
click at [42, 31] on span "Status" at bounding box center [45, 30] width 12 height 6
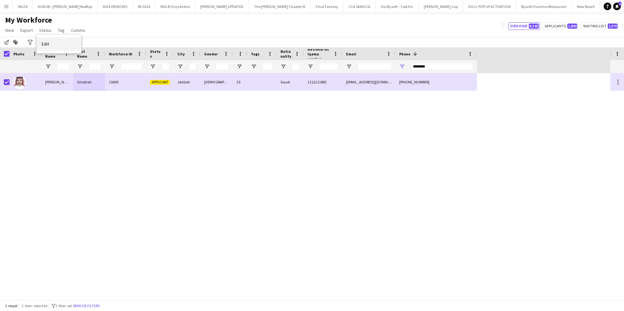
click at [52, 45] on link "Edit" at bounding box center [59, 43] width 45 height 13
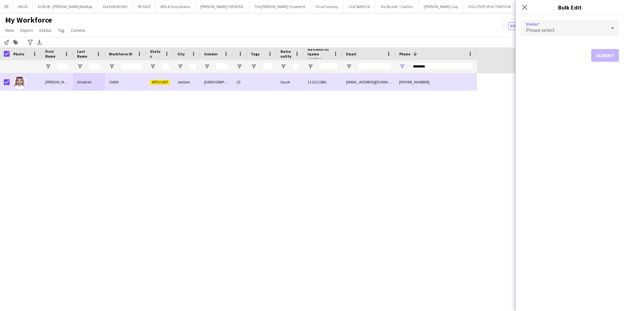
click at [587, 29] on div "Please select" at bounding box center [563, 27] width 85 height 15
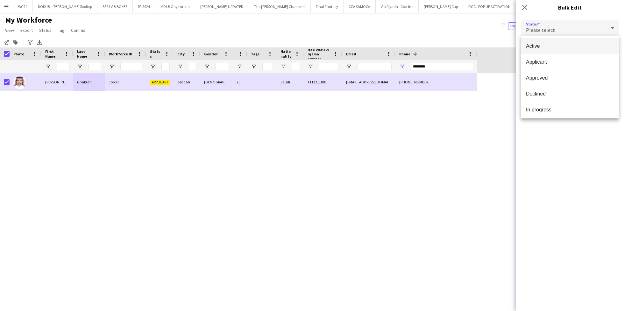
click at [567, 46] on span "Active" at bounding box center [570, 46] width 88 height 6
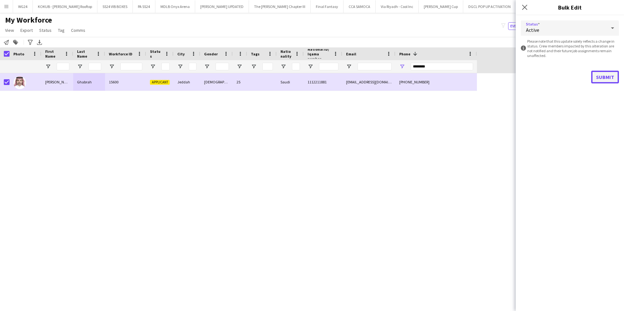
click at [609, 71] on button "Submit" at bounding box center [605, 77] width 28 height 13
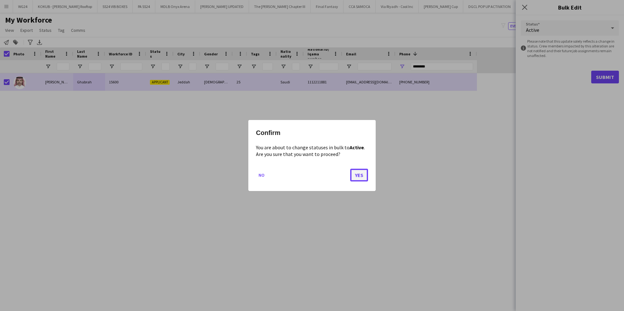
click at [355, 175] on button "Yes" at bounding box center [359, 175] width 18 height 13
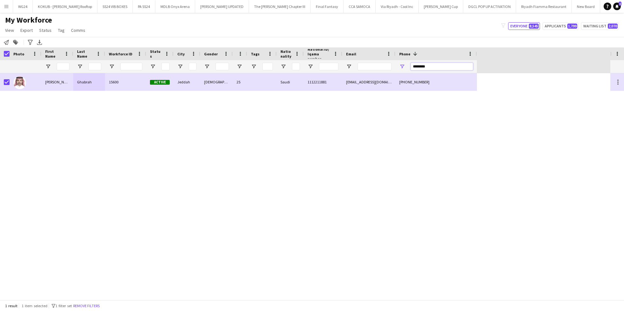
click at [435, 66] on input "********" at bounding box center [442, 67] width 62 height 8
paste input "Phone Filter Input"
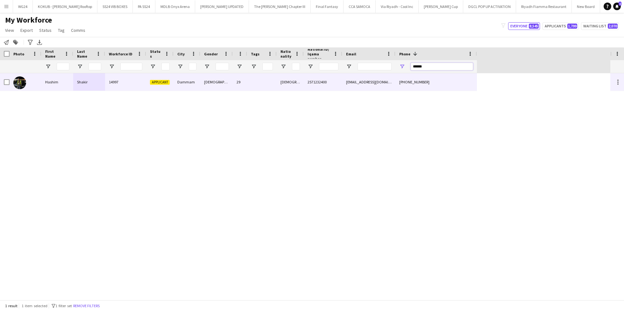
type input "******"
click at [162, 85] on div "Applicant" at bounding box center [159, 82] width 27 height 18
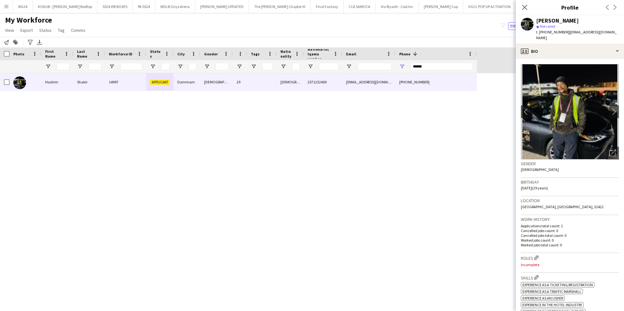
click at [564, 59] on app-crew-profile-bio "chevron-left chevron-right Open photos pop-in Gender Male Birthday 12-10-1995 (…" at bounding box center [570, 185] width 108 height 252
click at [564, 47] on div "profile Bio" at bounding box center [570, 51] width 108 height 15
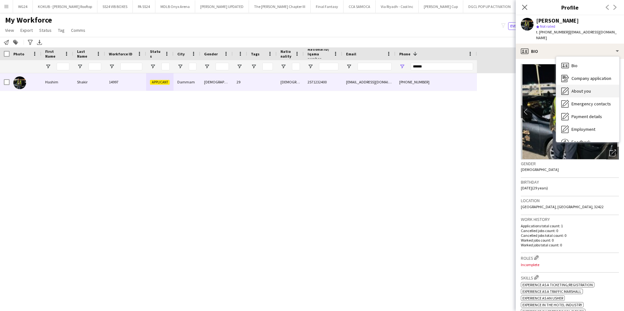
click at [582, 88] on span "About you" at bounding box center [581, 91] width 19 height 6
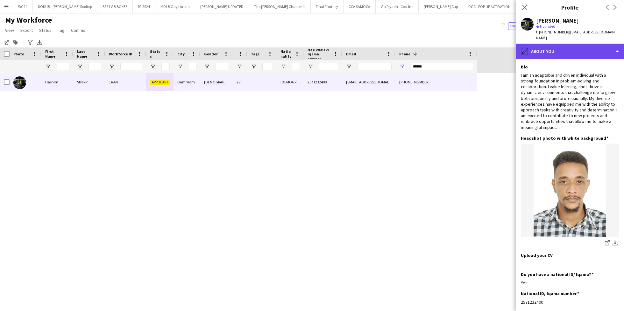
click at [561, 48] on div "pencil4 About you" at bounding box center [570, 51] width 108 height 15
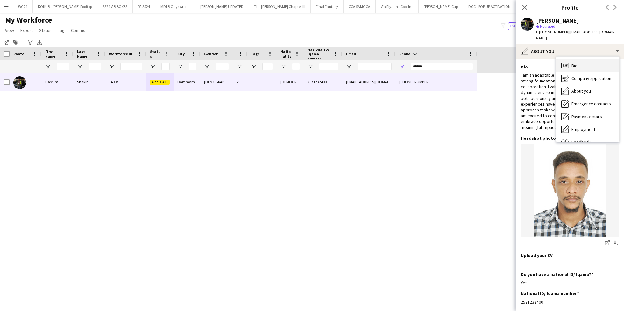
click at [576, 63] on span "Bio" at bounding box center [575, 66] width 6 height 6
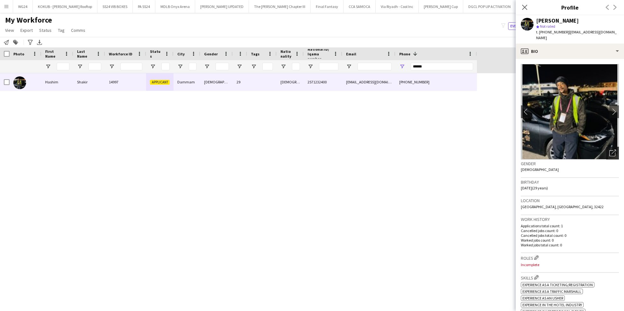
click at [607, 151] on div "Open photos pop-in" at bounding box center [612, 153] width 13 height 13
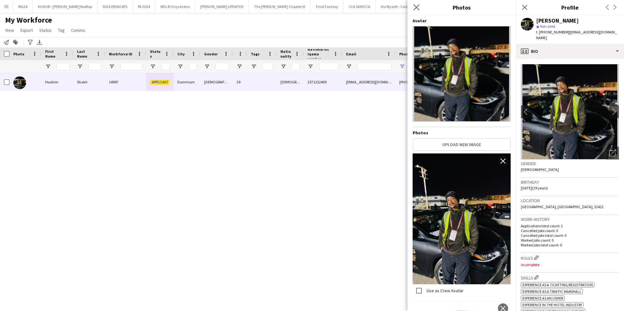
click at [420, 6] on app-icon "Close pop-in" at bounding box center [416, 7] width 9 height 9
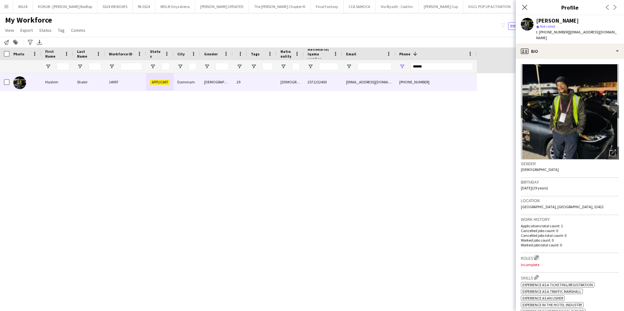
click at [537, 255] on app-icon "Edit crew company roles" at bounding box center [536, 257] width 4 height 4
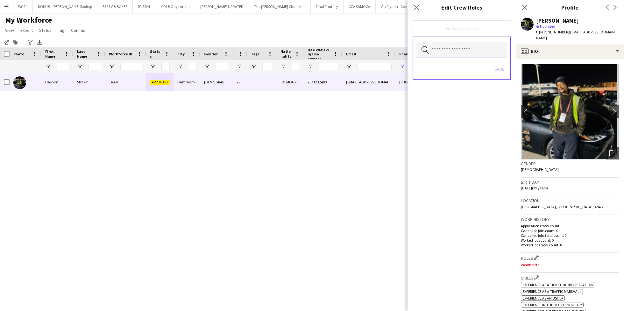
click at [463, 49] on input "text" at bounding box center [462, 50] width 90 height 16
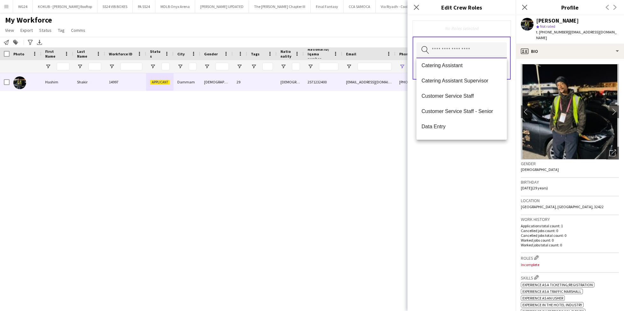
scroll to position [80, 0]
click at [455, 96] on span "Customer Service Staff" at bounding box center [462, 95] width 80 height 6
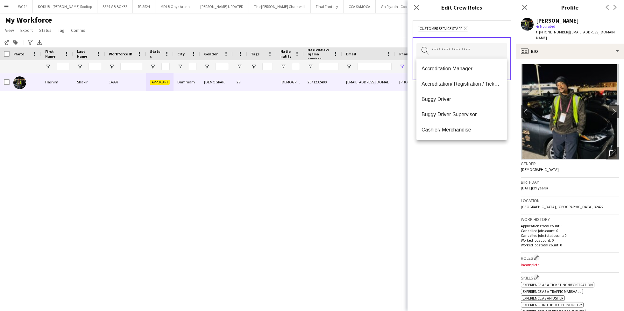
click at [460, 195] on div "Customer Service Staff Remove Search by role type Save" at bounding box center [462, 163] width 108 height 296
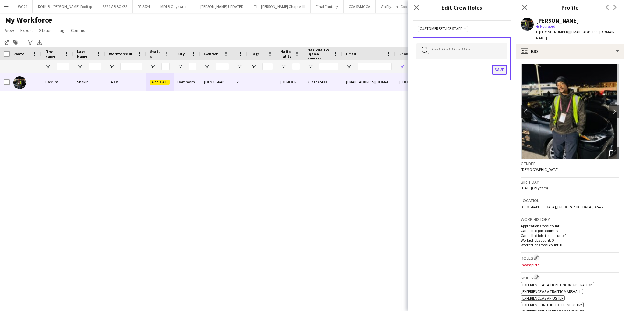
click at [499, 71] on button "Save" at bounding box center [499, 70] width 15 height 10
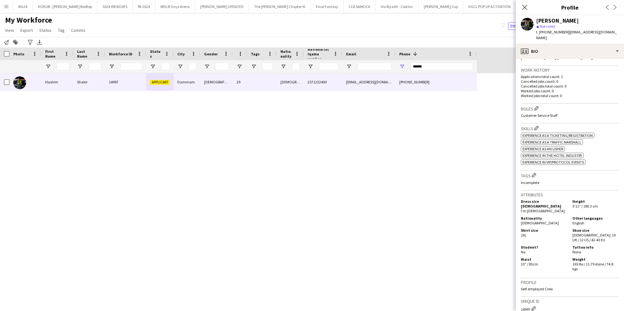
scroll to position [154, 0]
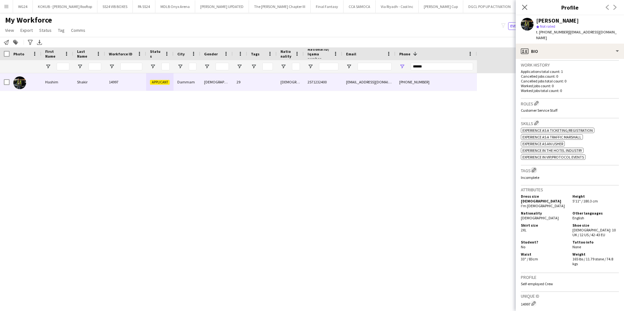
click at [535, 168] on app-icon "Edit crew company tags" at bounding box center [534, 170] width 4 height 4
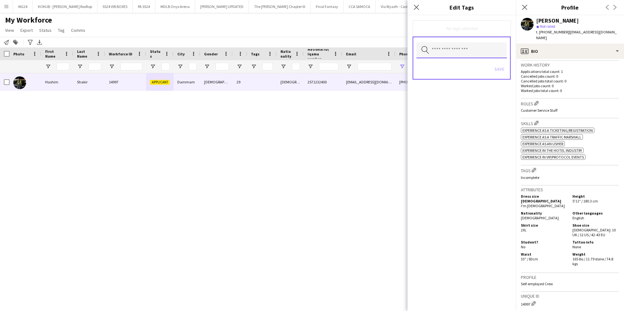
click at [449, 51] on input "text" at bounding box center [462, 50] width 90 height 16
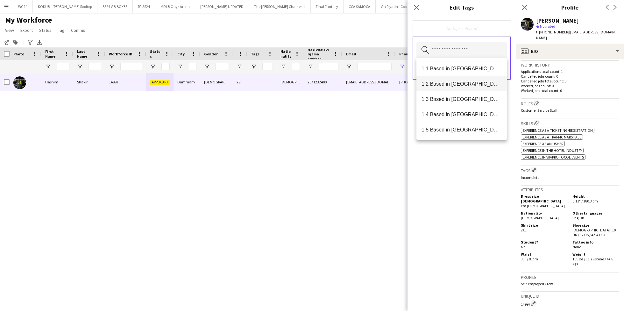
click at [462, 90] on mat-option "1.2 Based in Eastern Province" at bounding box center [462, 83] width 90 height 15
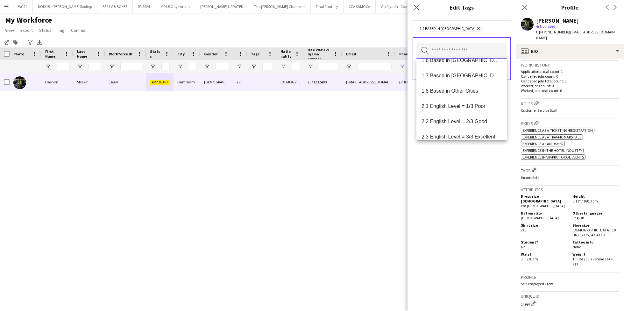
scroll to position [72, 0]
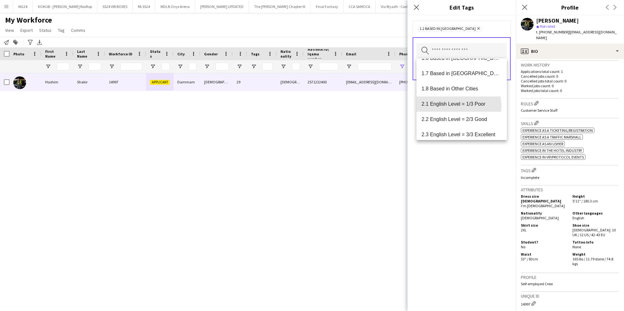
click at [456, 106] on span "2.1 English Level = 1/3 Poor" at bounding box center [462, 104] width 80 height 6
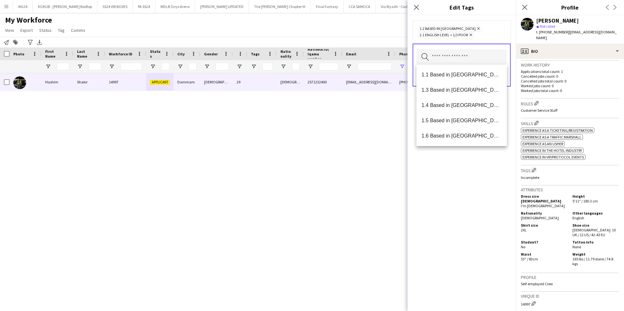
click at [447, 186] on div "1.2 Based in Eastern Province Remove 2.1 English Level = 1/3 Poor Remove Search…" at bounding box center [462, 163] width 108 height 296
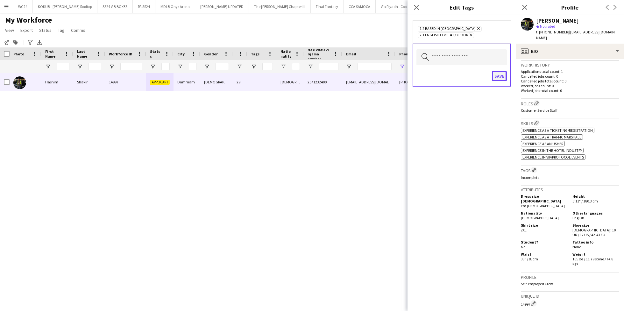
click at [498, 75] on button "Save" at bounding box center [499, 76] width 15 height 10
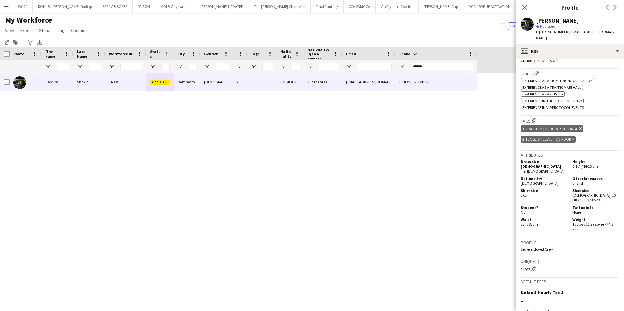
scroll to position [247, 0]
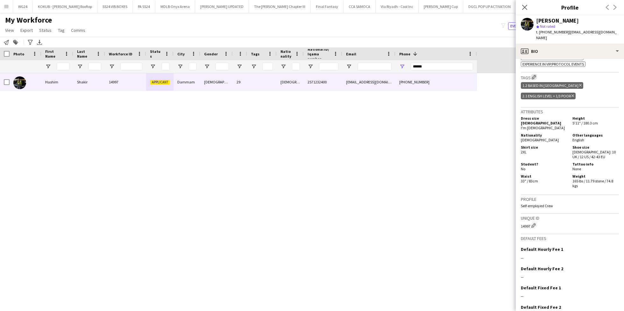
click at [536, 75] on app-icon "Edit crew company tags" at bounding box center [534, 77] width 4 height 4
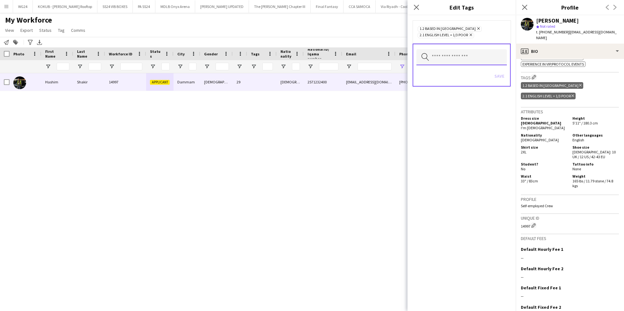
click at [474, 57] on input "text" at bounding box center [462, 57] width 90 height 16
type input "*****"
click at [471, 77] on span "Respect - Potential" at bounding box center [462, 75] width 80 height 6
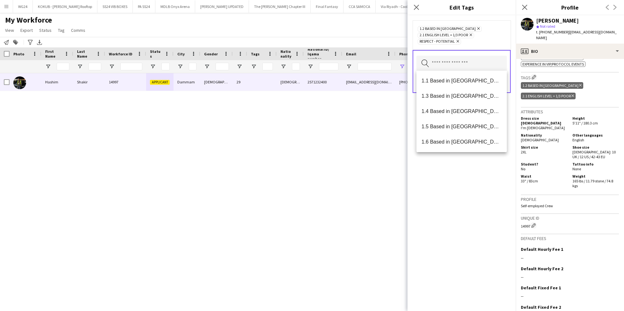
click at [473, 176] on div "1.2 Based in Eastern Province Remove 2.1 English Level = 1/3 Poor Remove Respec…" at bounding box center [462, 163] width 108 height 296
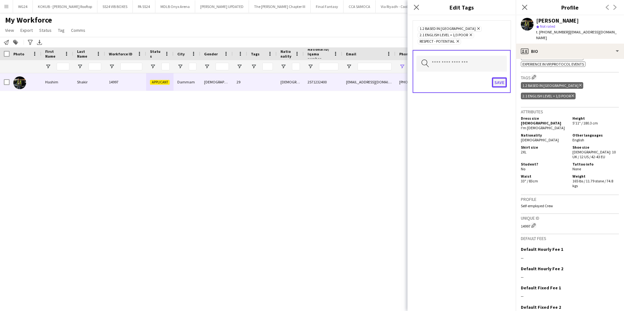
click at [500, 79] on button "Save" at bounding box center [499, 82] width 15 height 10
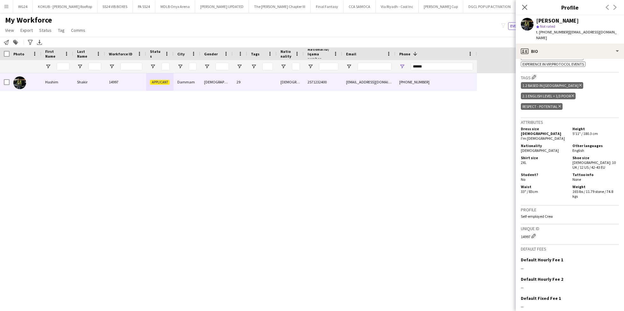
scroll to position [0, 0]
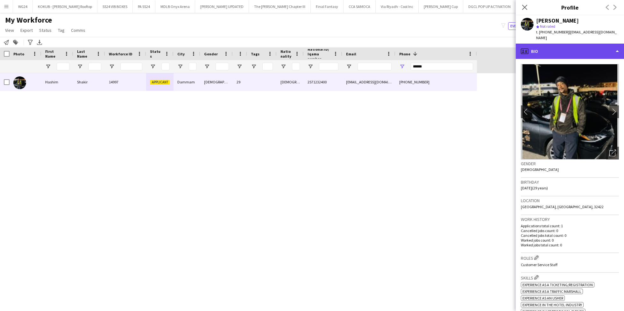
click at [554, 48] on div "profile Bio" at bounding box center [570, 51] width 108 height 15
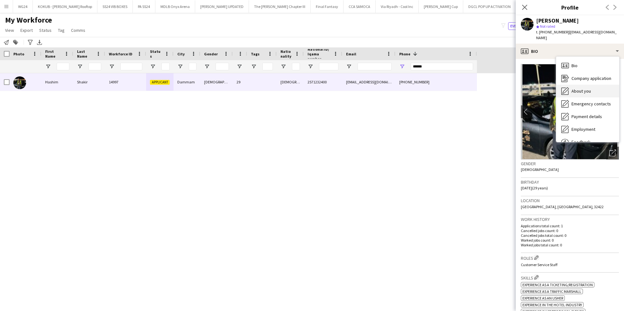
click at [586, 88] on span "About you" at bounding box center [581, 91] width 19 height 6
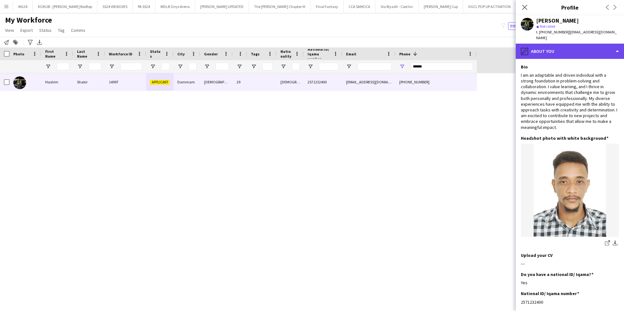
click at [552, 44] on div "pencil4 About you" at bounding box center [570, 51] width 108 height 15
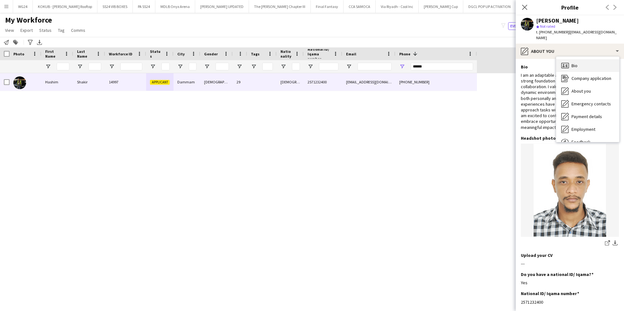
click at [575, 63] on span "Bio" at bounding box center [575, 66] width 6 height 6
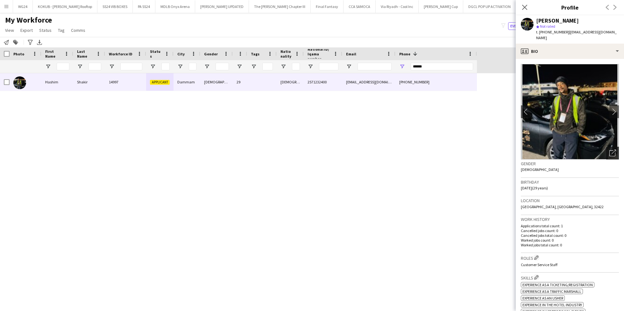
click at [606, 150] on div "Open photos pop-in" at bounding box center [612, 153] width 13 height 13
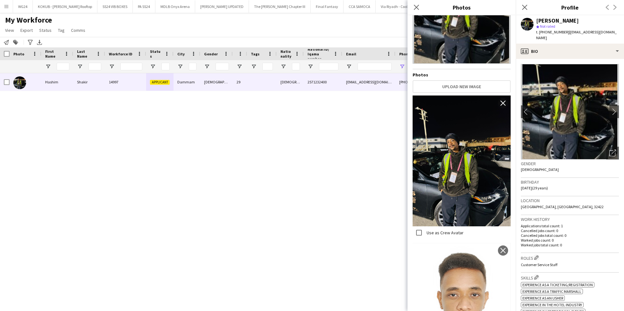
scroll to position [55, 0]
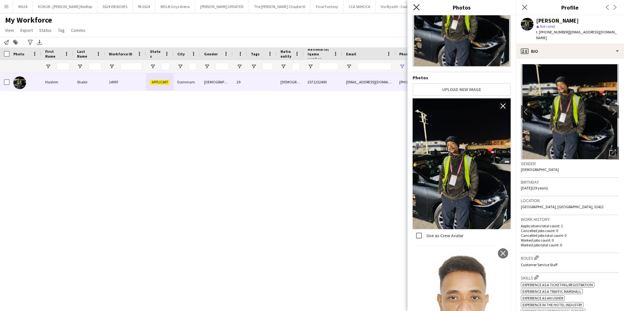
click at [417, 9] on icon "Close pop-in" at bounding box center [416, 7] width 6 height 6
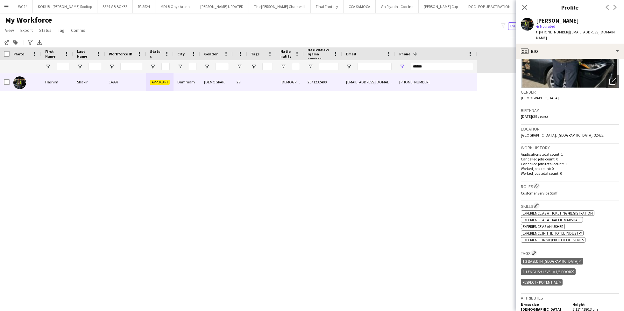
scroll to position [0, 0]
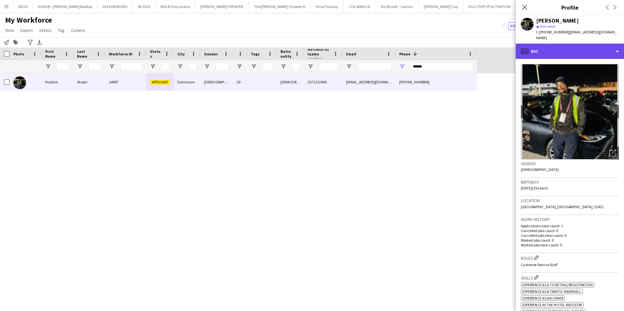
click at [561, 44] on div "profile Bio" at bounding box center [570, 51] width 108 height 15
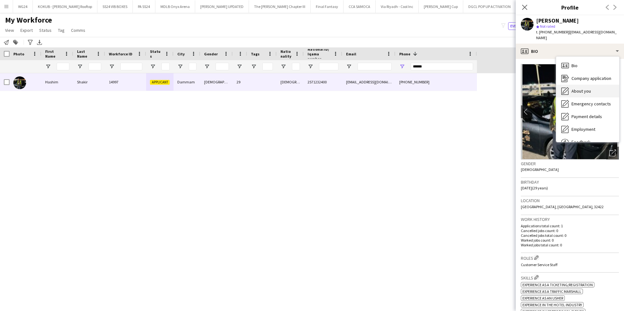
click at [579, 88] on span "About you" at bounding box center [581, 91] width 19 height 6
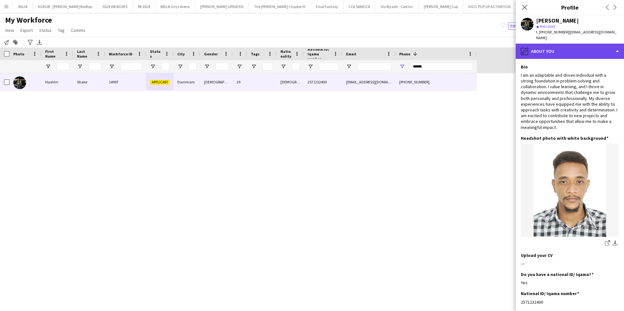
click at [559, 48] on div "pencil4 About you" at bounding box center [570, 51] width 108 height 15
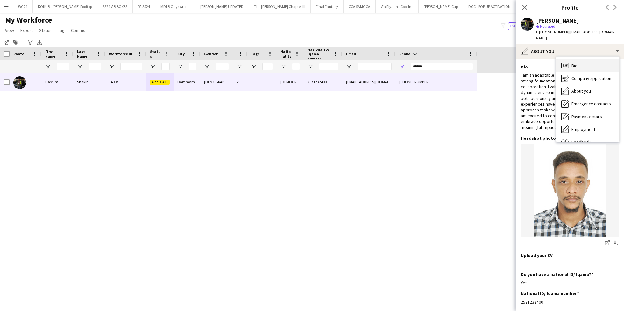
click at [566, 62] on icon "Bio" at bounding box center [565, 66] width 8 height 8
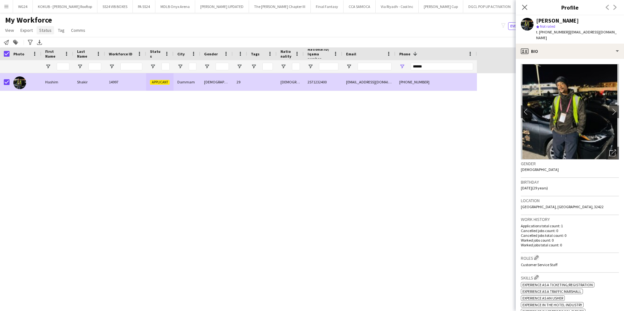
click at [44, 30] on span "Status" at bounding box center [45, 30] width 12 height 6
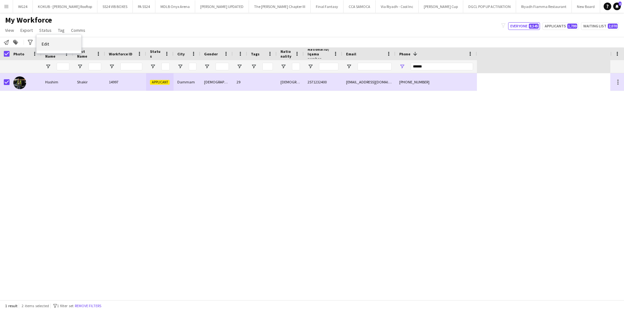
click at [50, 44] on link "Edit" at bounding box center [59, 43] width 45 height 13
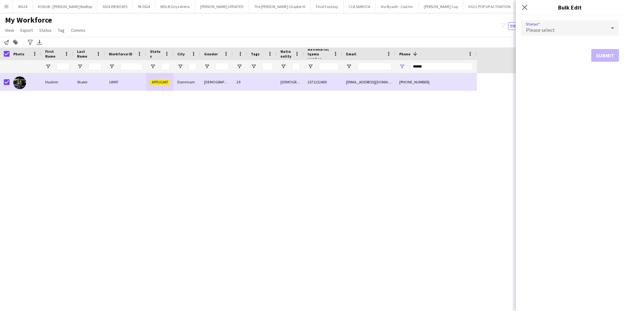
click at [583, 26] on div "Please select" at bounding box center [563, 27] width 85 height 15
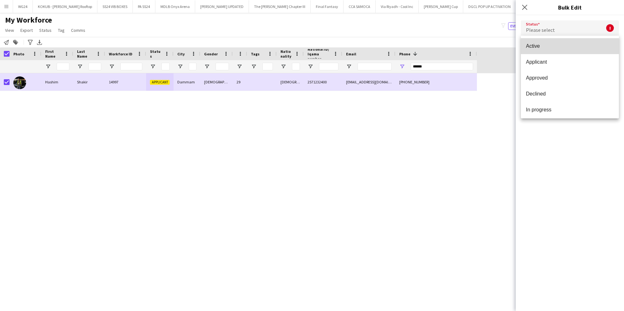
click at [579, 46] on span "Active" at bounding box center [570, 46] width 88 height 6
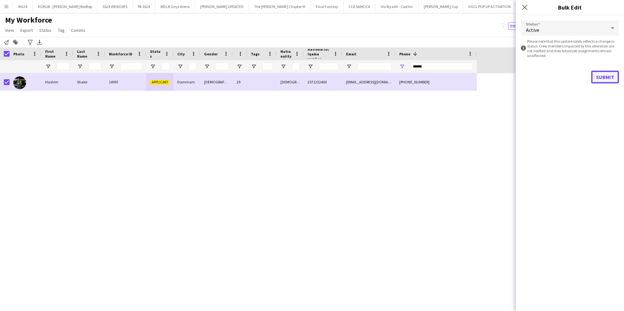
click at [607, 77] on button "Submit" at bounding box center [605, 77] width 28 height 13
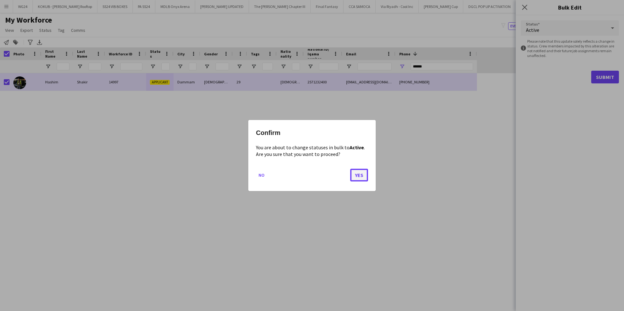
click at [361, 171] on button "Yes" at bounding box center [359, 175] width 18 height 13
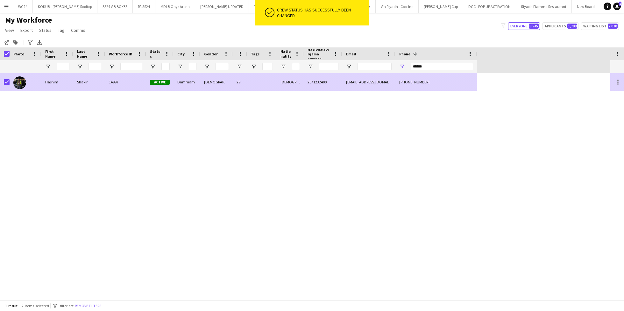
click at [87, 80] on div "Shakir" at bounding box center [89, 82] width 32 height 18
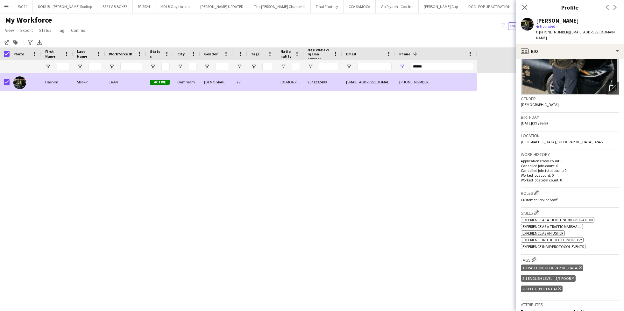
scroll to position [282, 0]
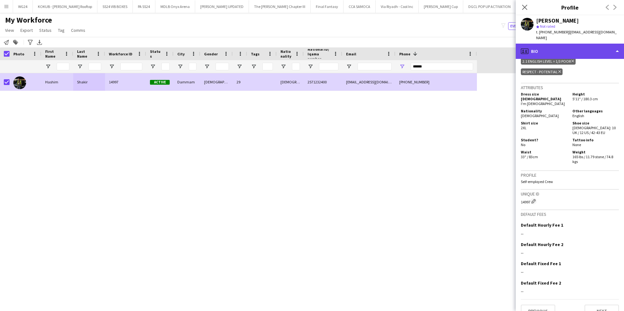
click at [573, 45] on div "profile Bio" at bounding box center [570, 51] width 108 height 15
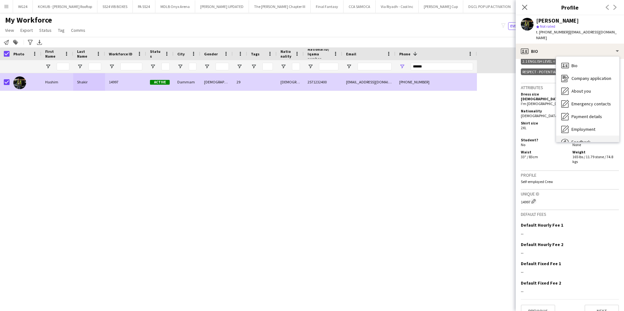
click at [583, 139] on span "Feedback" at bounding box center [581, 142] width 19 height 6
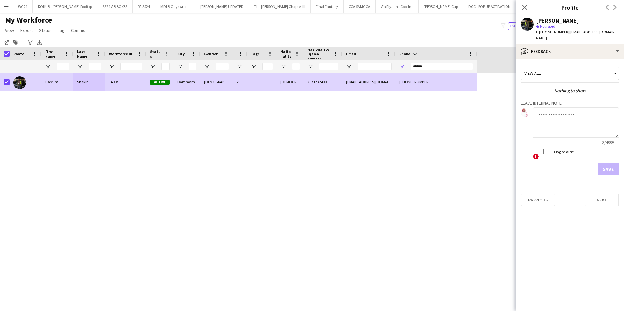
click at [558, 121] on textarea at bounding box center [576, 122] width 86 height 30
type textarea "**********"
click at [611, 163] on button "Save" at bounding box center [608, 169] width 21 height 13
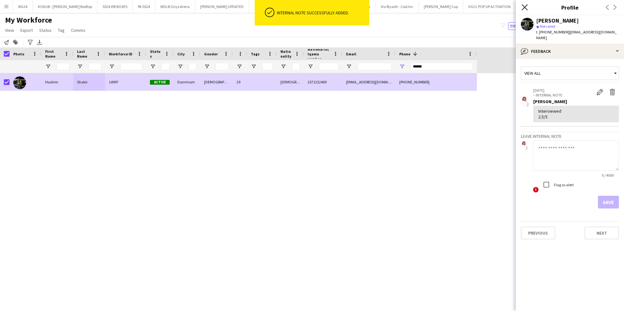
click at [523, 5] on icon at bounding box center [525, 7] width 6 height 6
